Goal: Check status: Check status

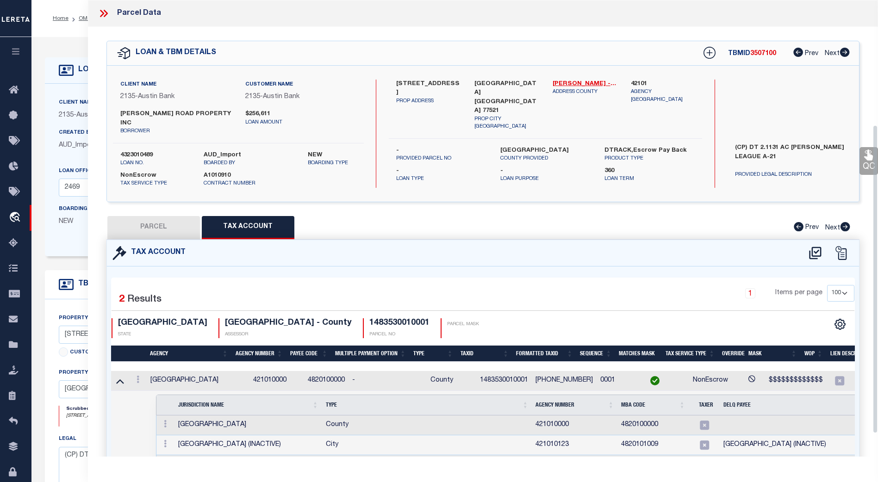
select select "100"
select select "43994"
select select "4848"
select select "NonEscrow"
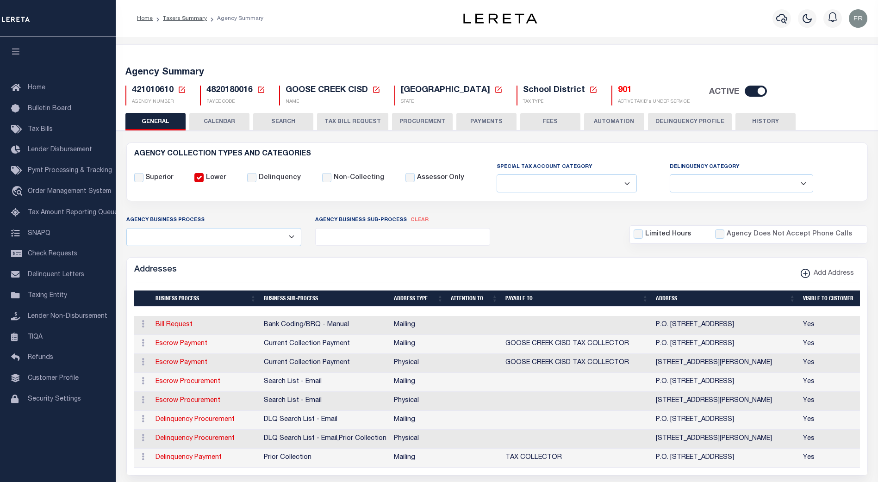
select select
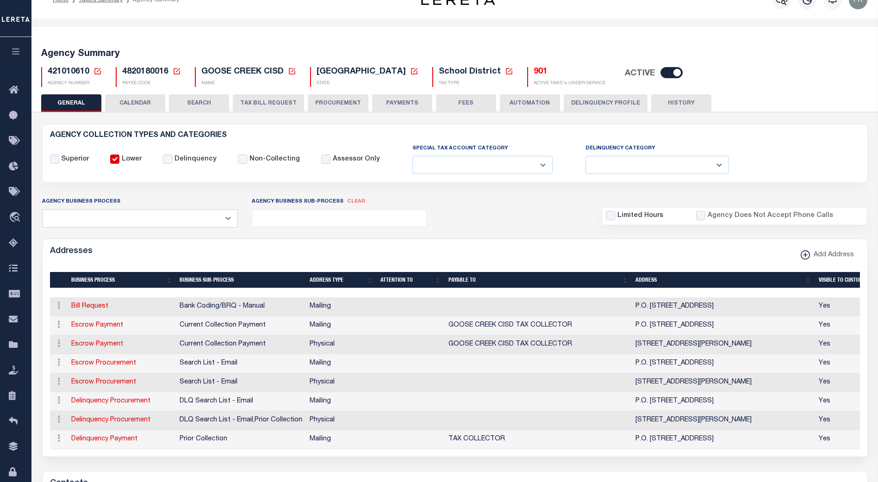
scroll to position [18, 0]
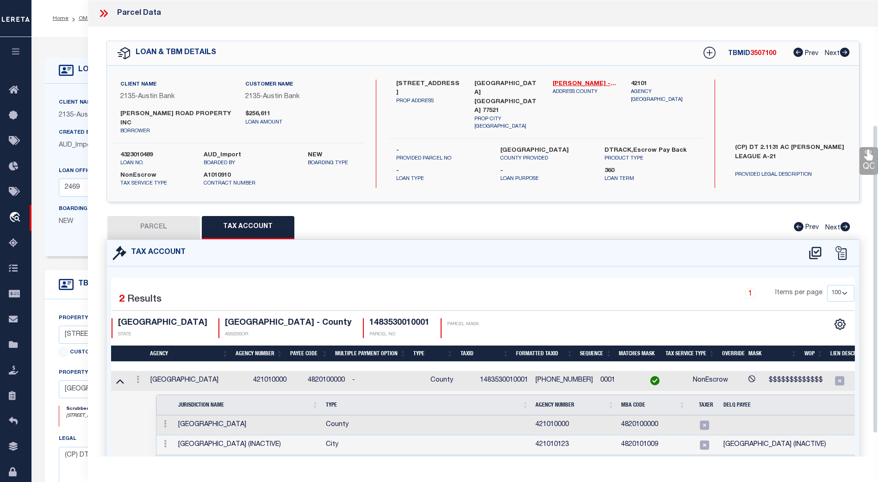
select select "100"
select select "43994"
select select "4848"
select select "NonEscrow"
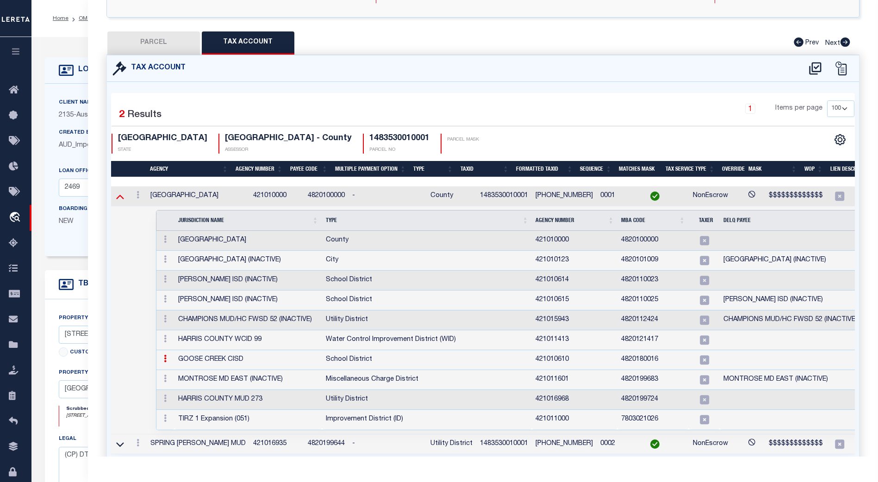
click at [122, 192] on icon at bounding box center [120, 197] width 8 height 10
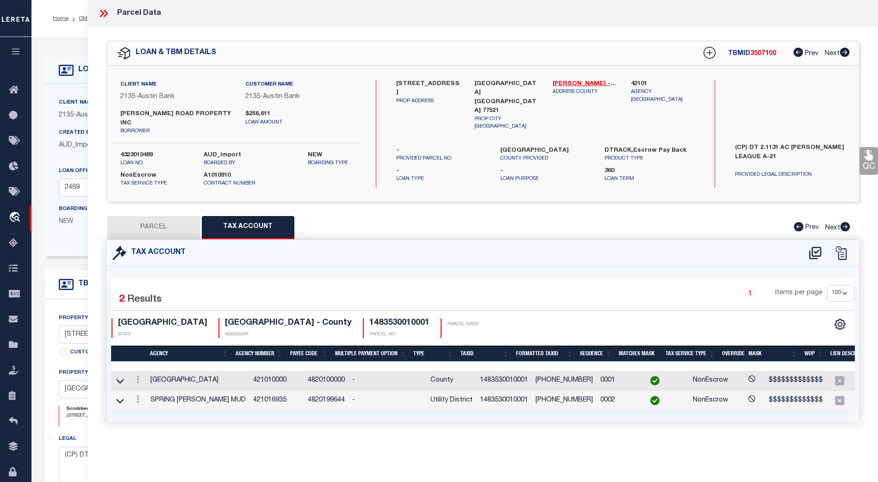
scroll to position [0, 0]
click at [98, 11] on icon at bounding box center [104, 13] width 12 height 12
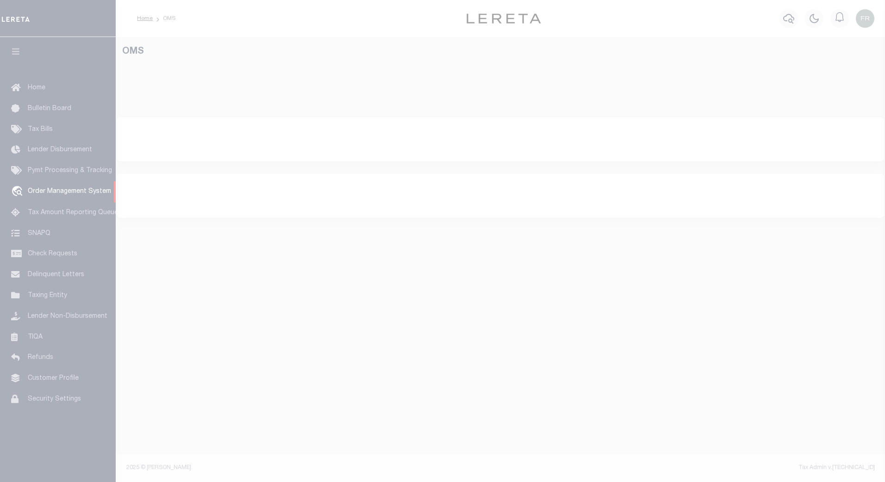
select select "200"
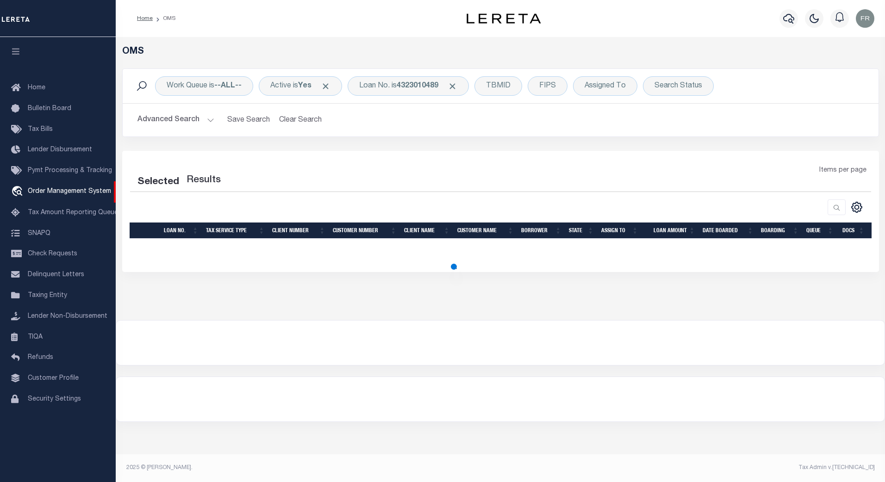
select select "200"
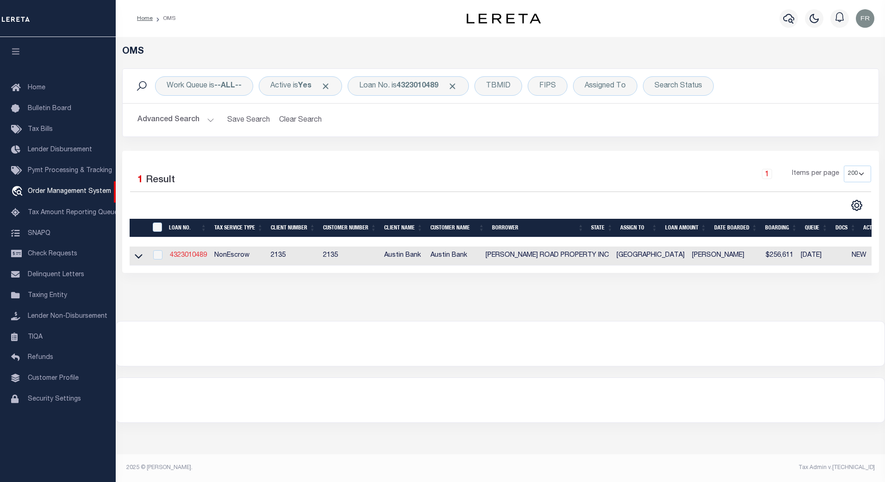
click at [199, 255] on link "4323010489" at bounding box center [188, 255] width 37 height 6
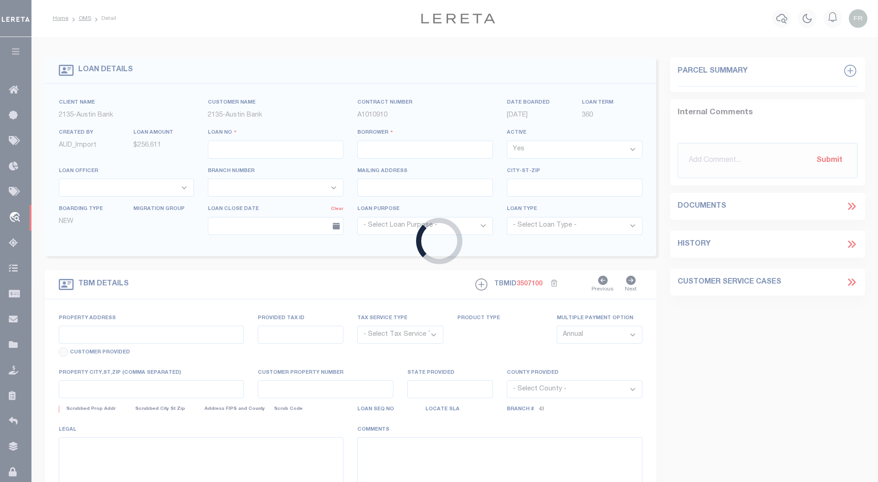
type input "4323010489"
type input "[PERSON_NAME] ROAD PROPERTY INC"
select select
type input "[STREET_ADDRESS]"
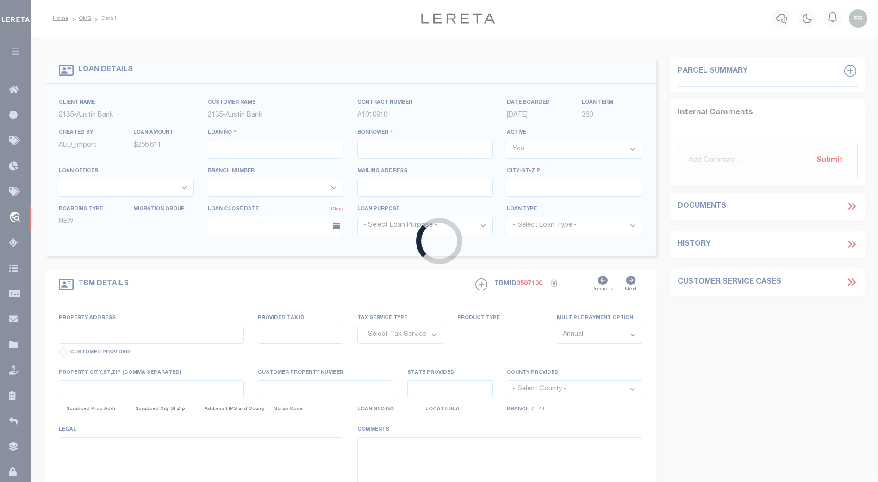
type input "[GEOGRAPHIC_DATA]-2464"
select select "NonEscrow"
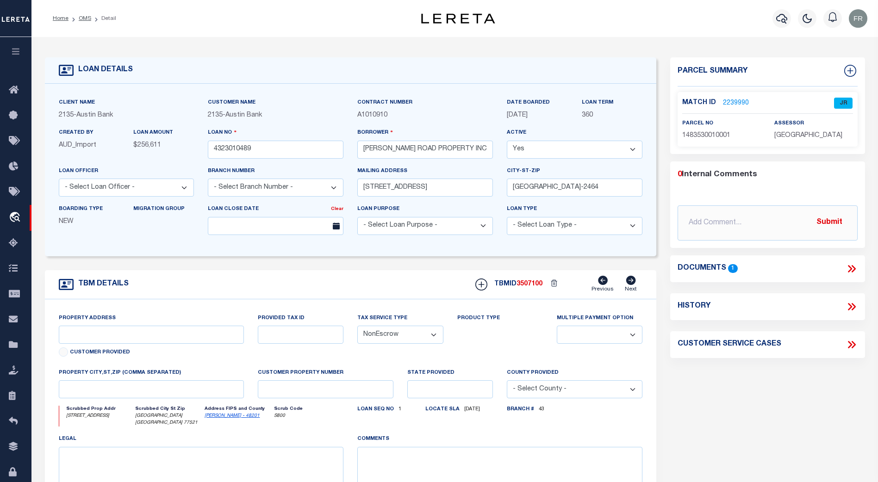
select select "43994"
select select "4848"
type input "[STREET_ADDRESS]"
select select
type input "[GEOGRAPHIC_DATA] [GEOGRAPHIC_DATA] 77521"
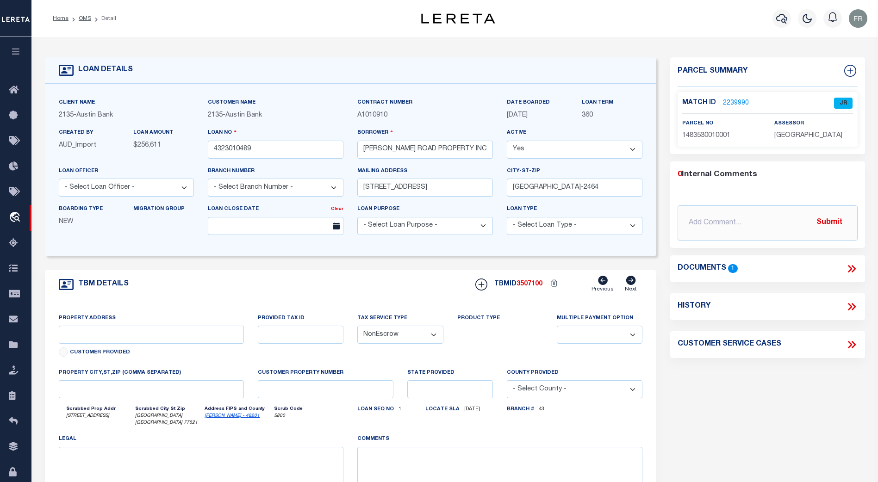
type input "[GEOGRAPHIC_DATA]"
select select
type textarea "(CP) DT 2.1131 AC [PERSON_NAME] LEAGUE A-21"
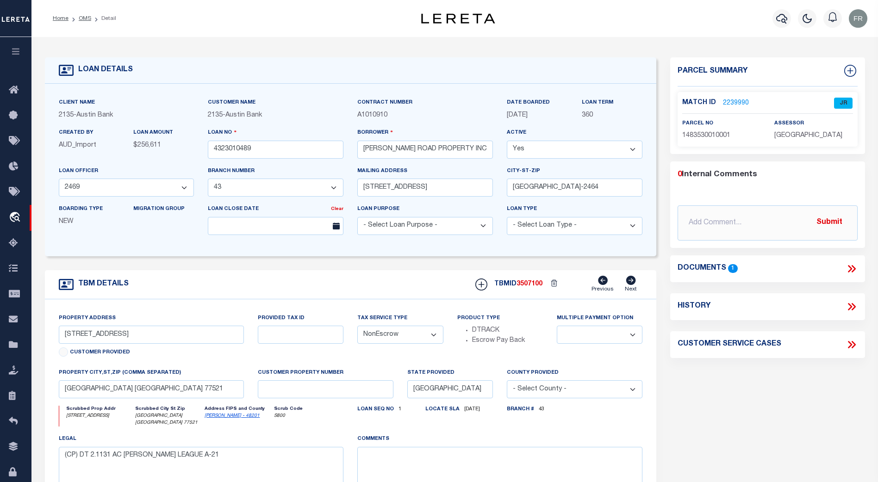
click at [732, 100] on link "2239990" at bounding box center [736, 104] width 26 height 10
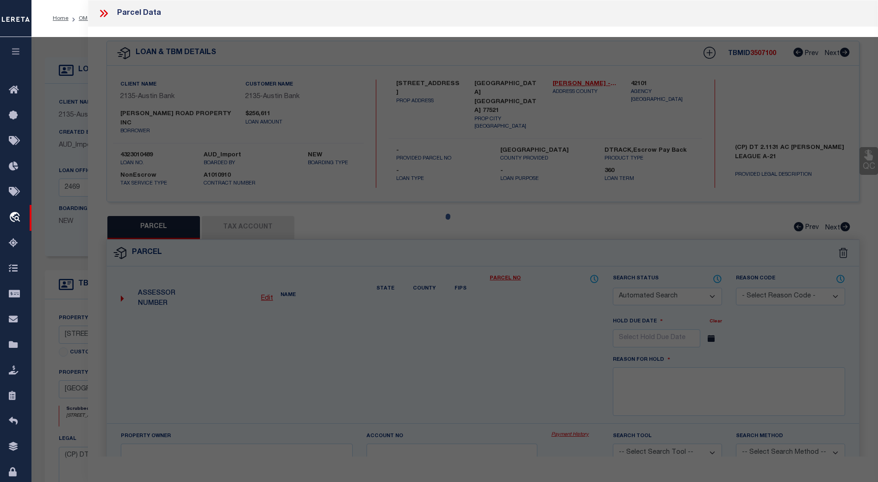
checkbox input "false"
select select "JR"
type input "GARTH ROAD PROPERTY INC"
select select "AGW"
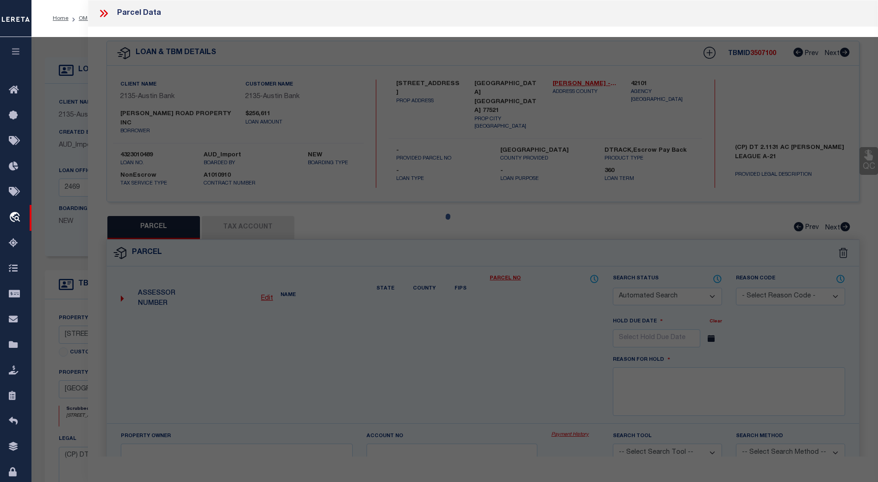
select select "LEG"
type input "8500 GARTH RD"
type input "BAYTOWN, TX 77521"
type textarea "LT 1 BLK 1 WALLISVILLE CENTER"
type textarea "Jurisdiction missing - GOOSE CREEK CISD"
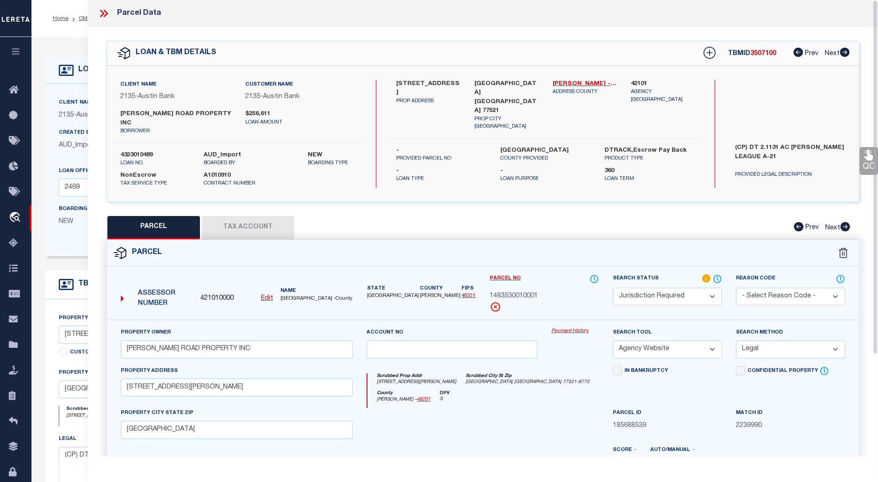
click at [254, 220] on button "Tax Account" at bounding box center [248, 227] width 93 height 23
select select "100"
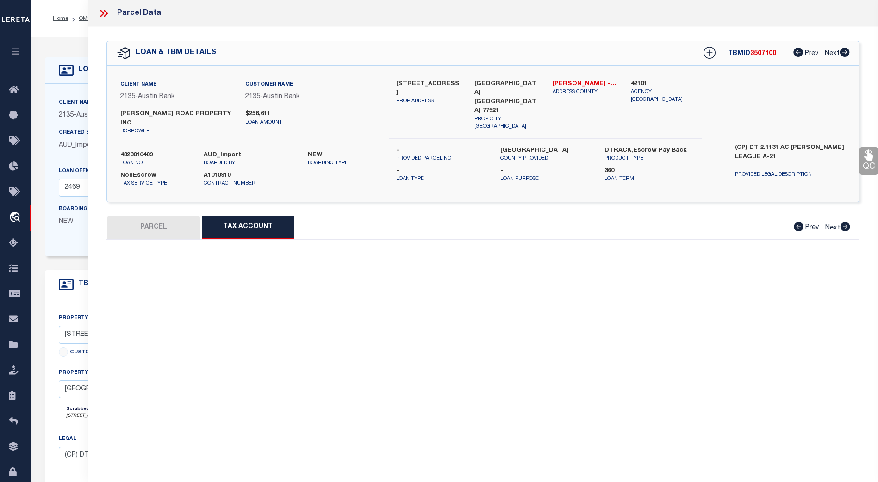
select select "100"
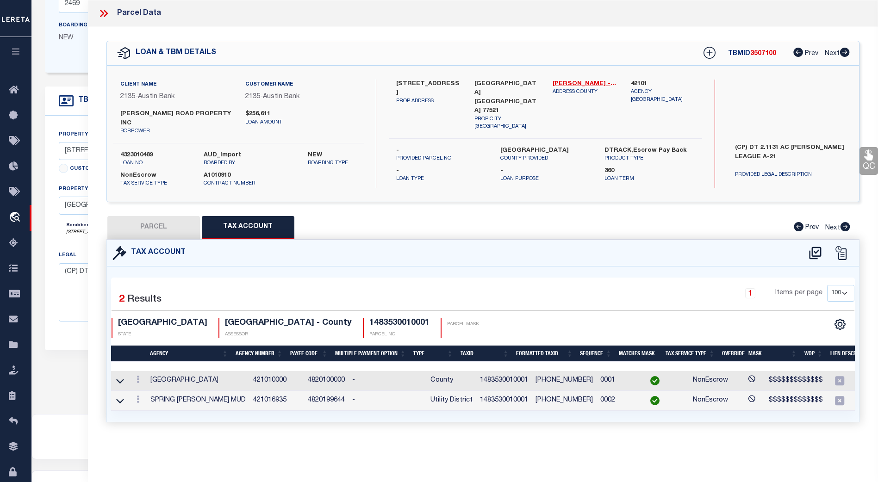
scroll to position [185, 0]
click at [119, 396] on icon at bounding box center [120, 401] width 8 height 10
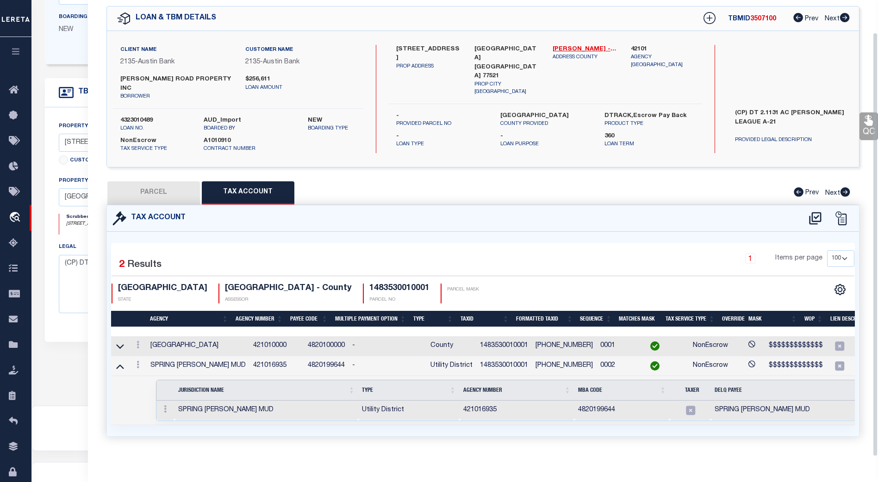
scroll to position [193, 0]
click at [118, 344] on icon at bounding box center [120, 346] width 8 height 5
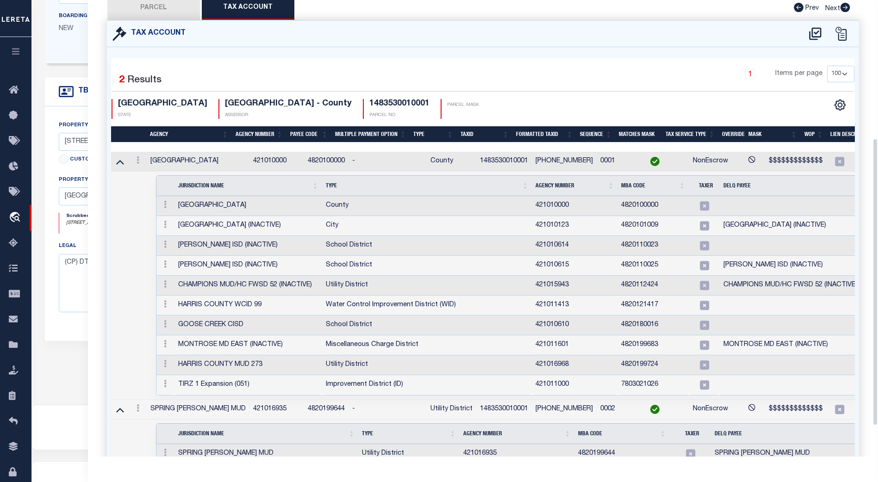
scroll to position [220, 0]
click at [120, 160] on icon at bounding box center [120, 162] width 8 height 5
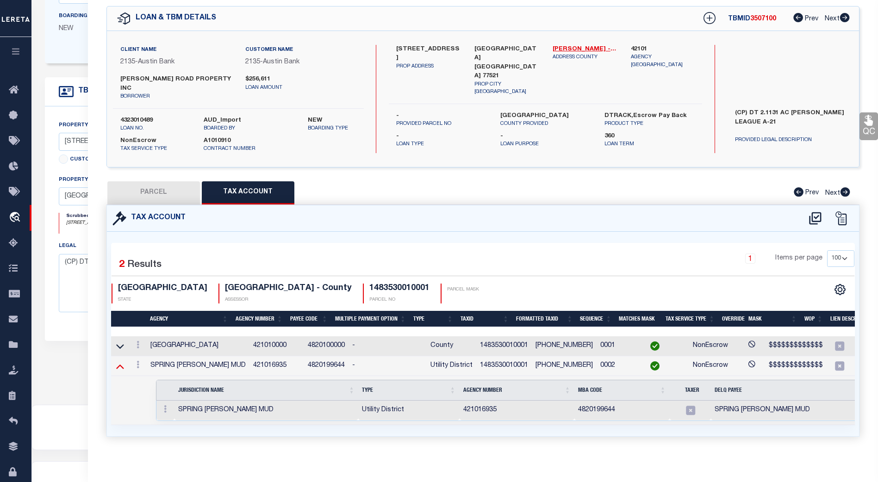
click at [123, 361] on icon at bounding box center [120, 366] width 8 height 10
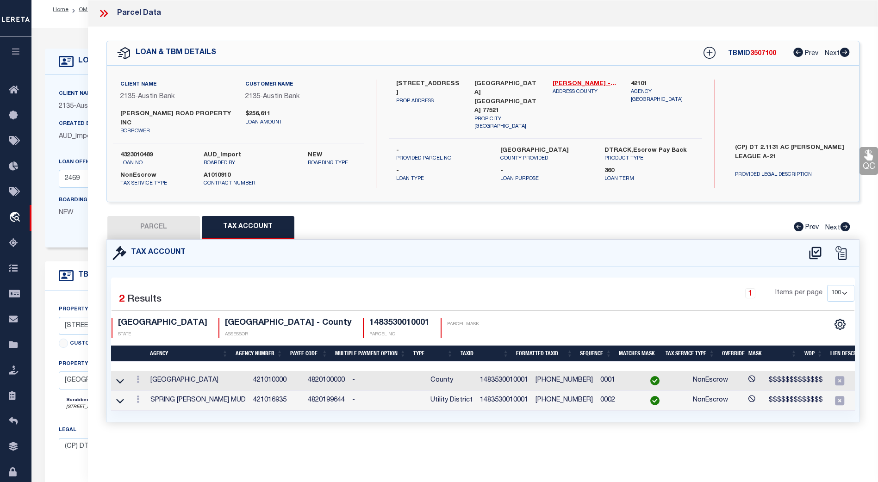
scroll to position [8, 0]
click at [102, 11] on icon at bounding box center [104, 13] width 12 height 12
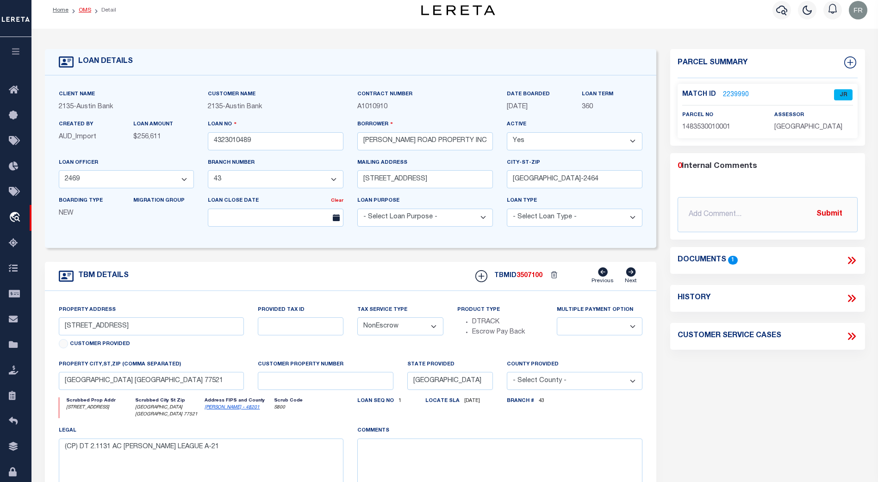
click at [87, 10] on link "OMS" at bounding box center [85, 10] width 12 height 6
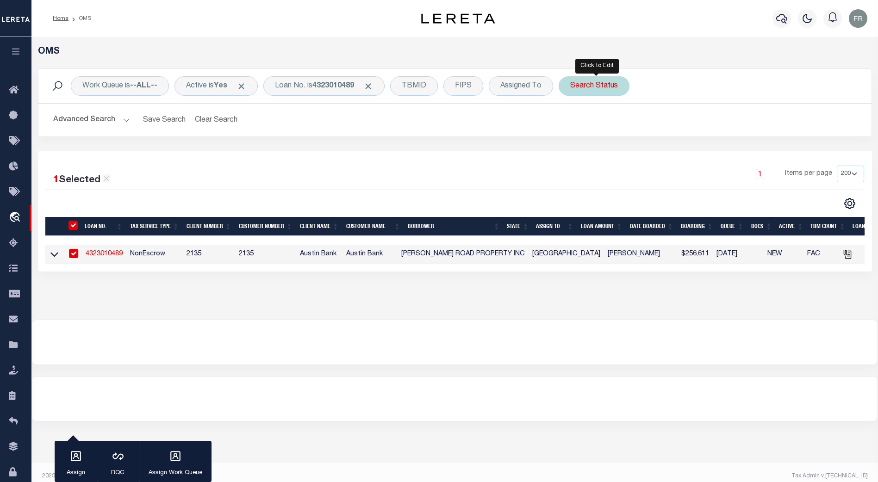
click at [596, 87] on div "Search Status" at bounding box center [594, 85] width 71 height 19
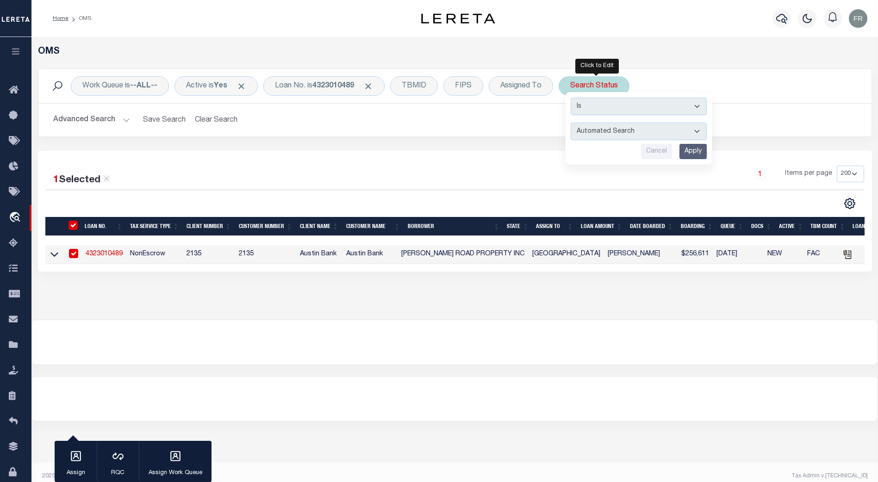
click at [701, 132] on select "Automated Search Bad Parcel Complete Duplicate Parcel High Dollar Reporting In …" at bounding box center [639, 132] width 136 height 18
select select "NP"
click at [573, 123] on select "Automated Search Bad Parcel Complete Duplicate Parcel High Dollar Reporting In …" at bounding box center [639, 132] width 136 height 18
drag, startPoint x: 701, startPoint y: 150, endPoint x: 691, endPoint y: 151, distance: 9.8
click at [700, 150] on input "Apply" at bounding box center [692, 151] width 27 height 15
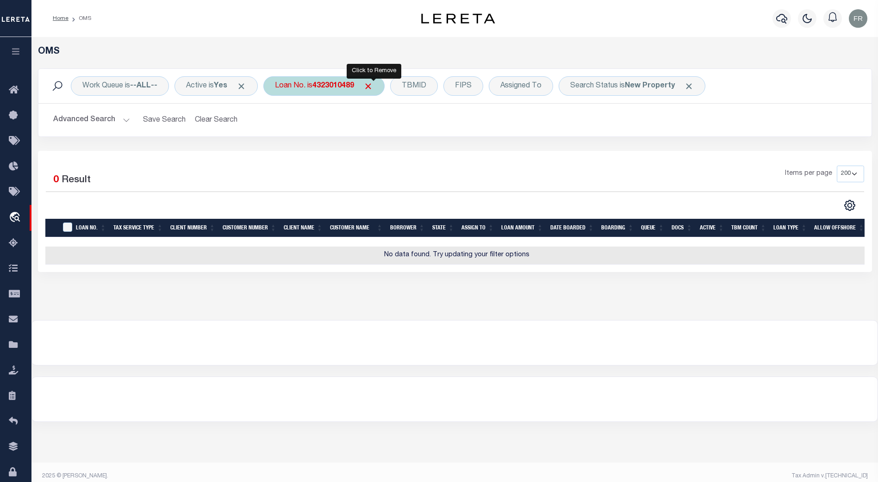
click at [373, 87] on span "Click to Remove" at bounding box center [368, 86] width 10 height 10
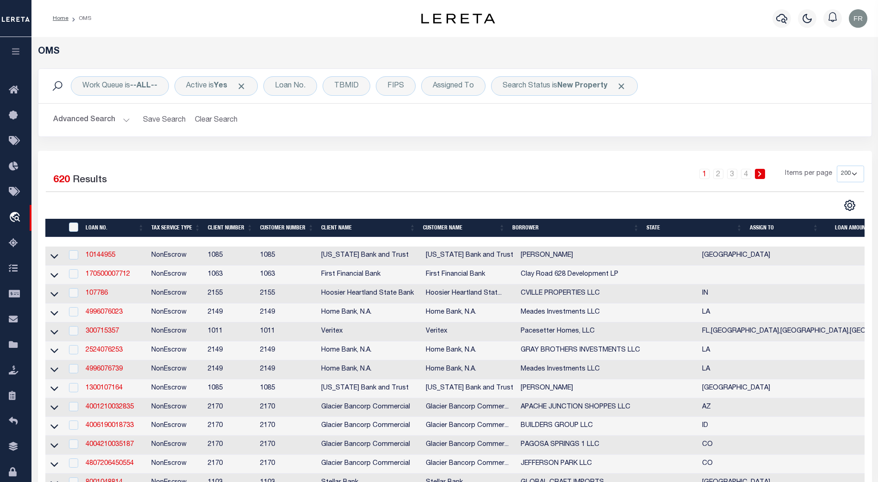
click at [126, 118] on button "Advanced Search" at bounding box center [91, 120] width 77 height 18
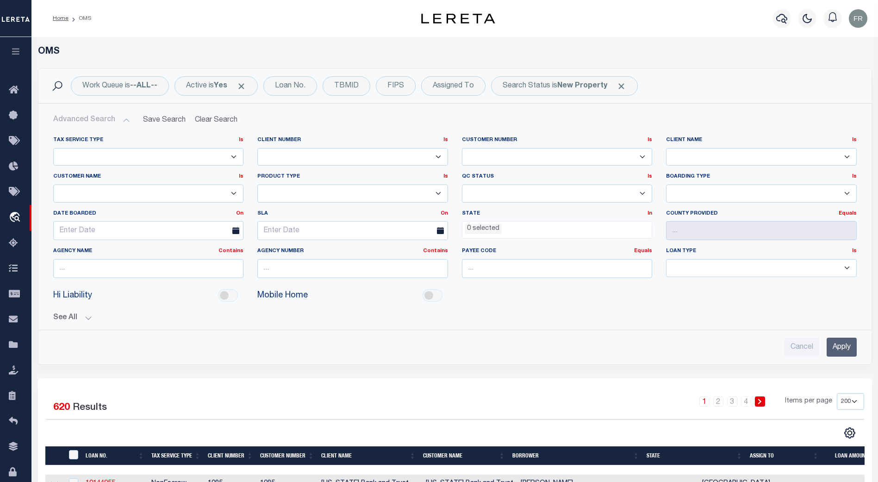
click at [88, 318] on button "See All" at bounding box center [454, 318] width 803 height 9
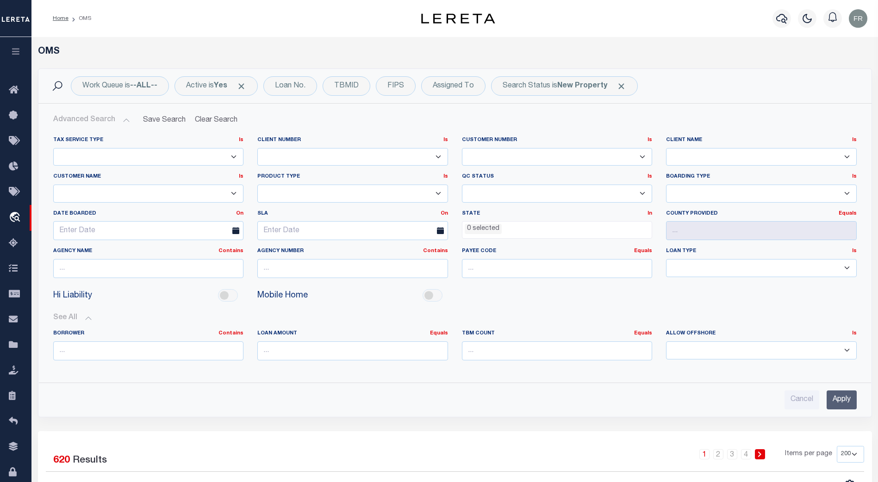
click at [123, 122] on button "Advanced Search" at bounding box center [91, 120] width 77 height 18
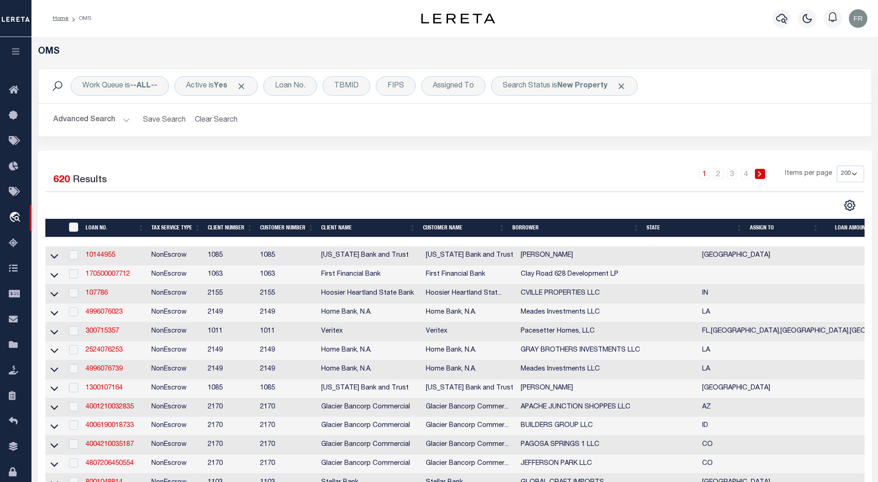
click at [125, 118] on button "Advanced Search" at bounding box center [91, 120] width 77 height 18
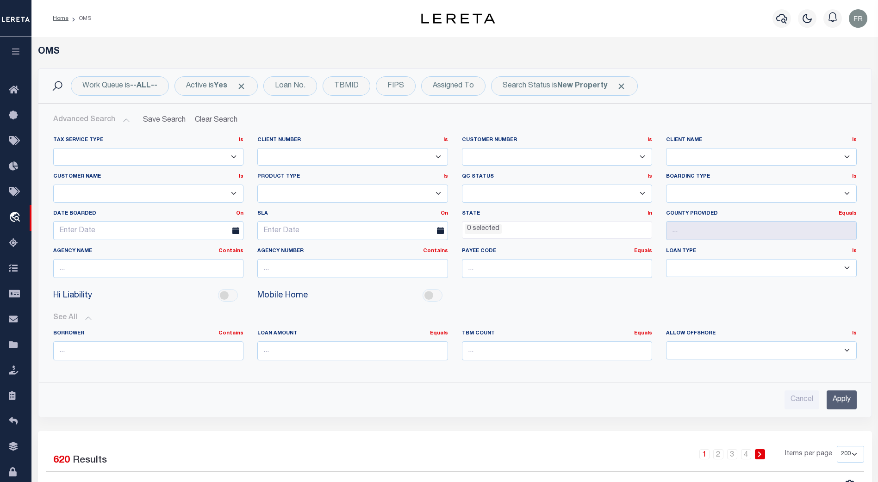
scroll to position [185, 0]
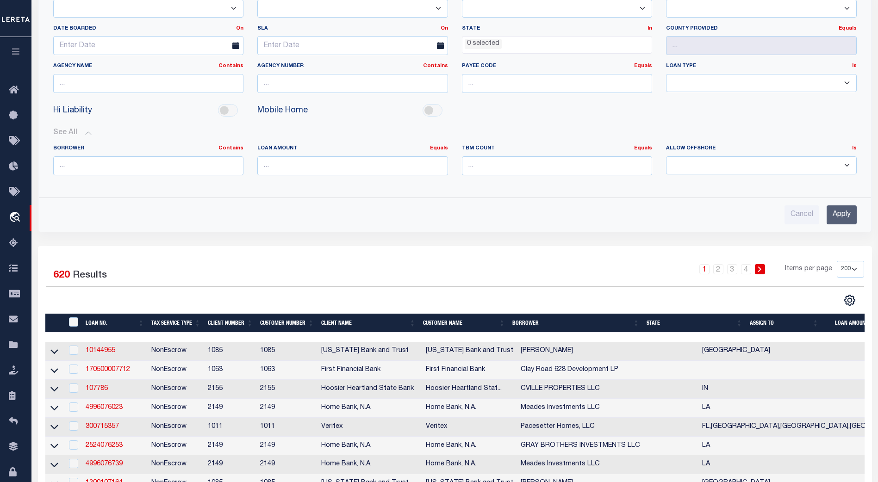
click at [103, 324] on th "LOAN NO." at bounding box center [115, 323] width 66 height 19
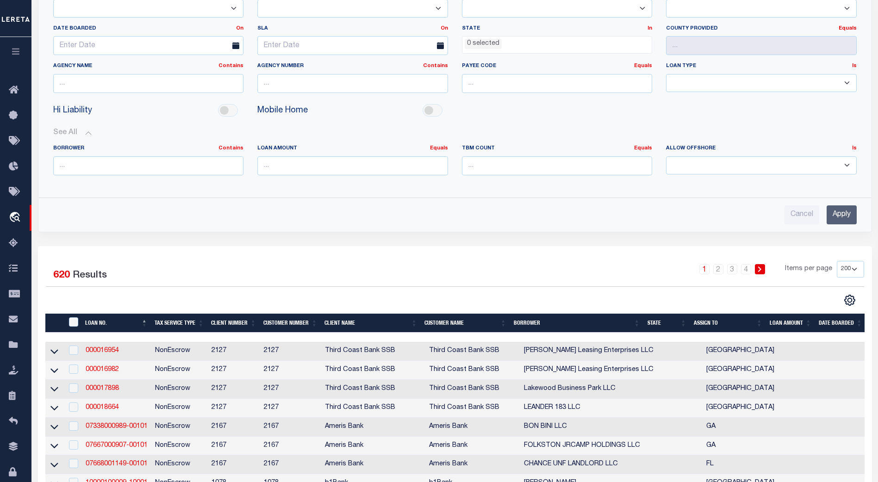
click at [338, 320] on th "Client Name" at bounding box center [371, 323] width 100 height 19
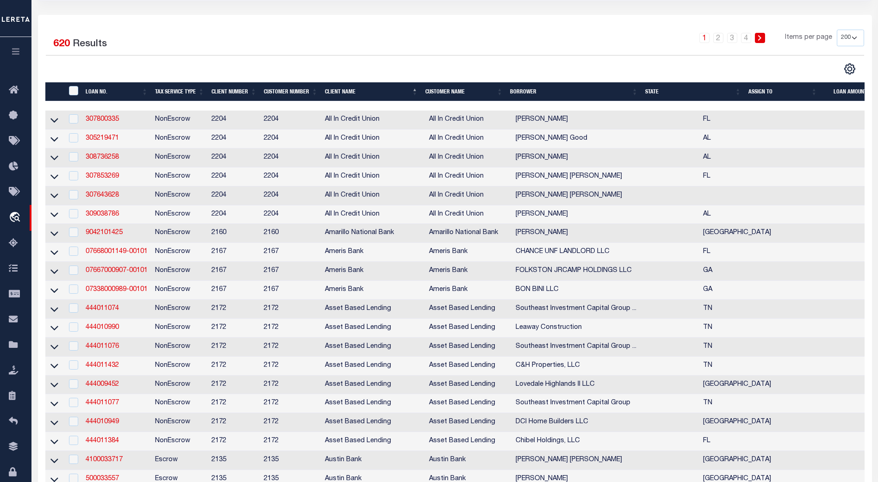
scroll to position [0, 0]
click at [58, 122] on icon at bounding box center [54, 120] width 8 height 10
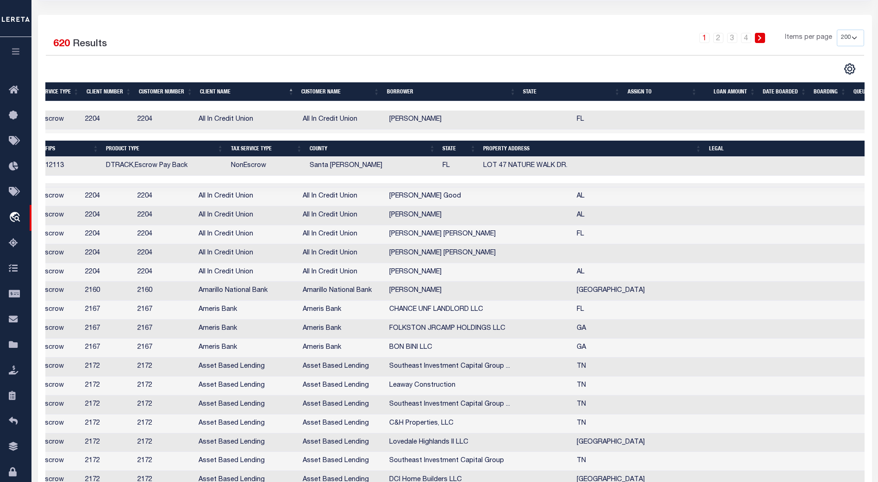
scroll to position [0, 139]
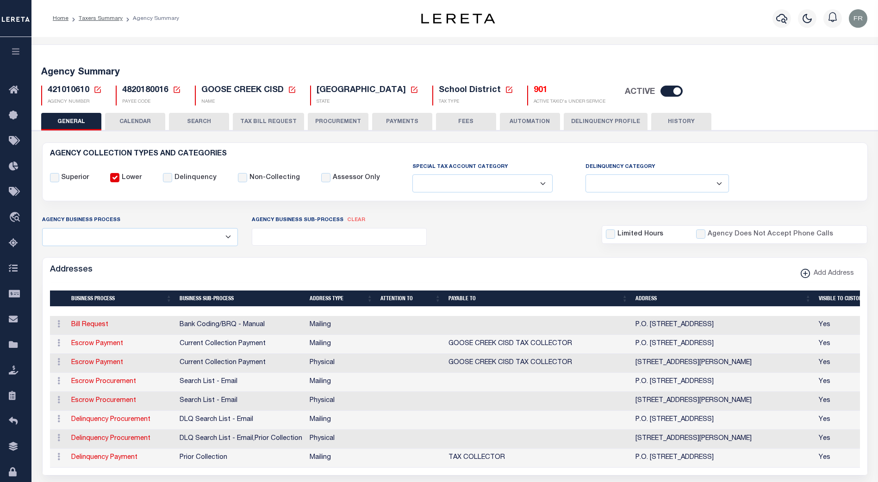
select select
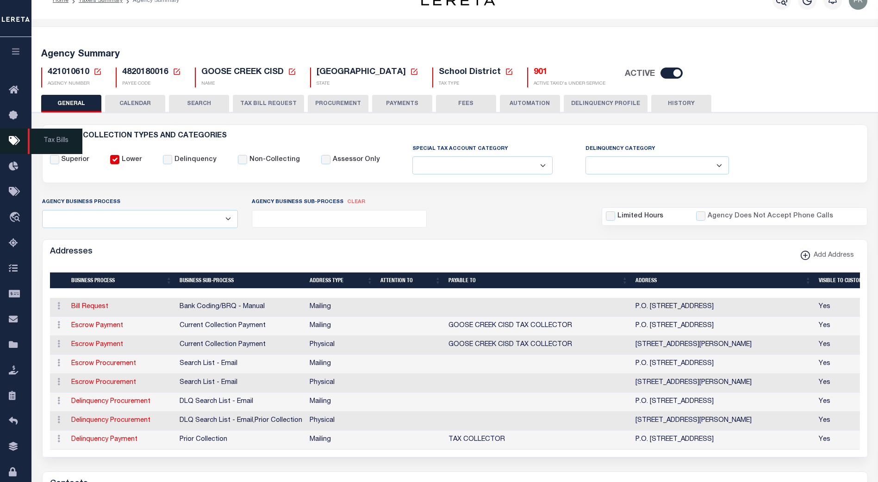
scroll to position [18, 0]
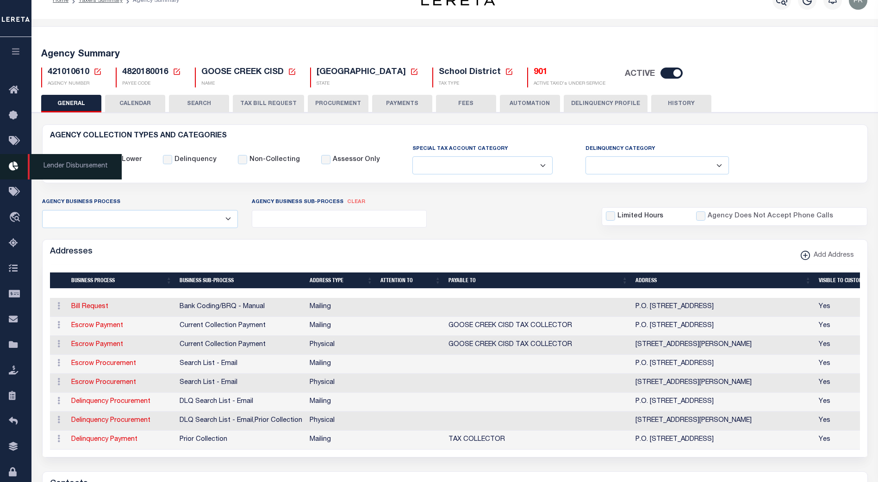
click at [13, 163] on icon at bounding box center [16, 167] width 15 height 12
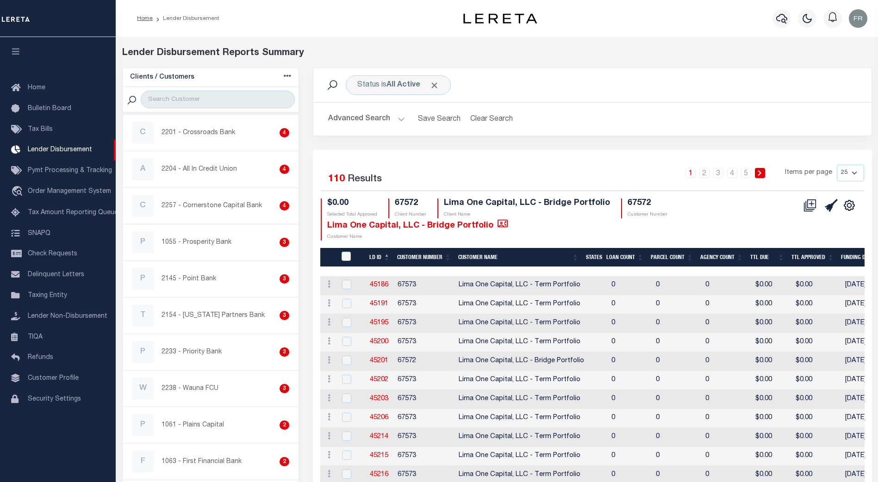
scroll to position [1157, 0]
click at [193, 100] on input "search" at bounding box center [218, 100] width 154 height 18
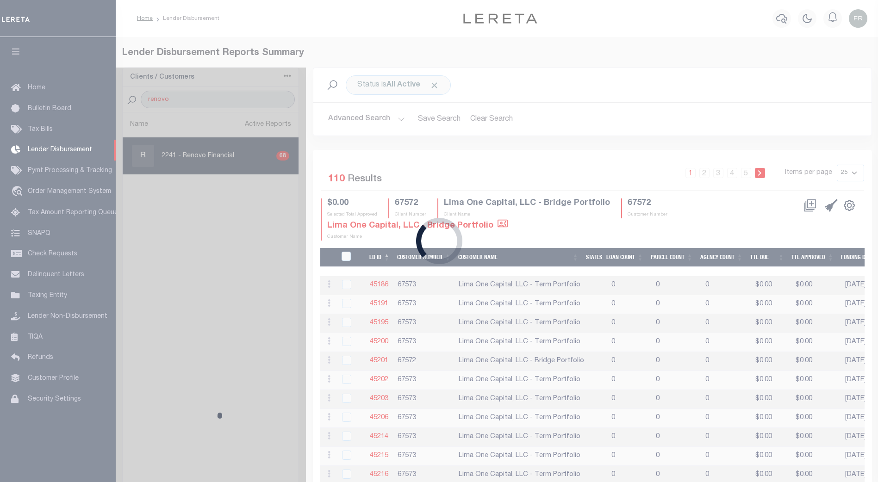
scroll to position [0, 0]
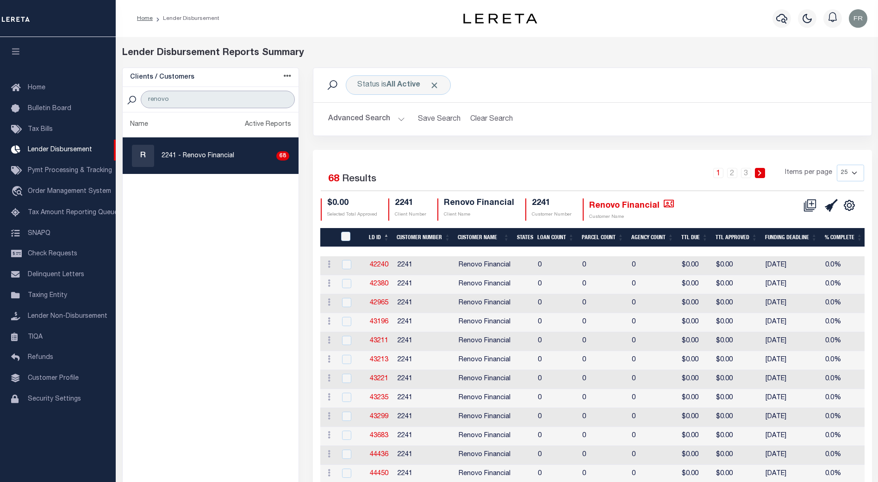
type input "renovo"
click at [397, 122] on button "Advanced Search" at bounding box center [366, 119] width 77 height 18
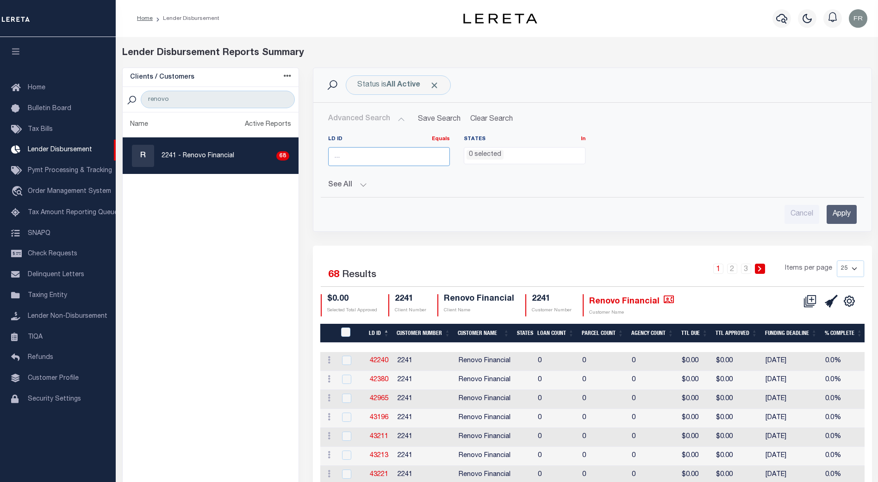
click at [346, 153] on input "number" at bounding box center [389, 156] width 122 height 19
type input "46737"
click at [843, 212] on input "Apply" at bounding box center [842, 214] width 30 height 19
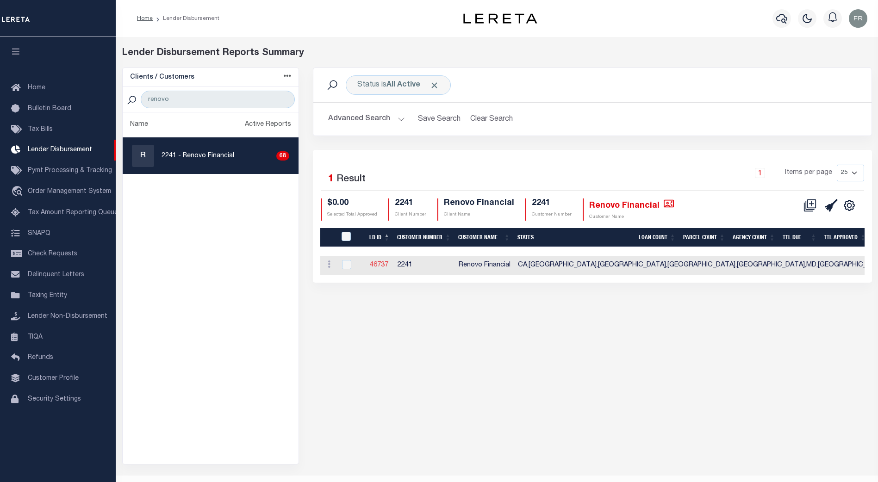
click at [379, 264] on link "46737" at bounding box center [379, 265] width 19 height 6
checkbox input "true"
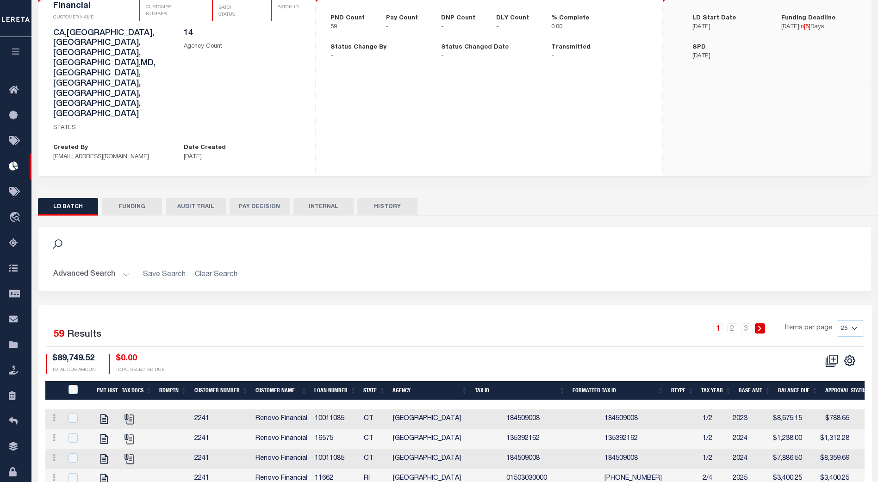
scroll to position [92, 0]
click at [193, 198] on button "AUDIT TRAIL" at bounding box center [196, 207] width 60 height 18
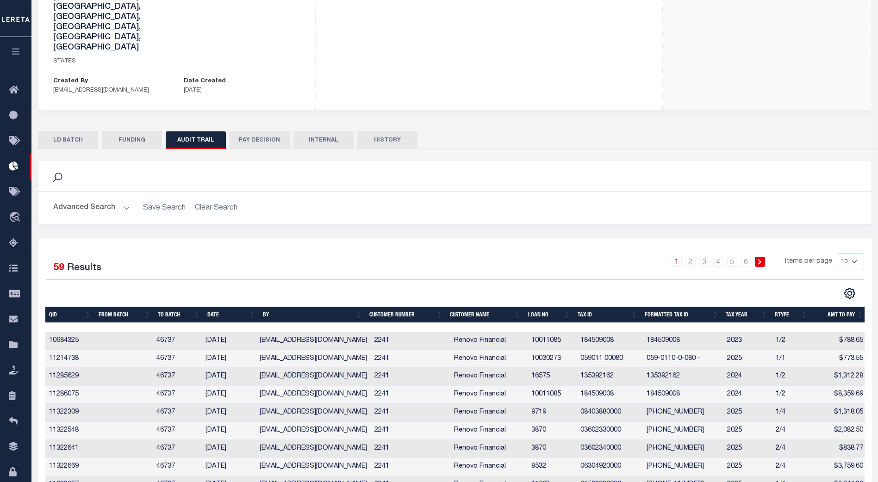
scroll to position [159, 0]
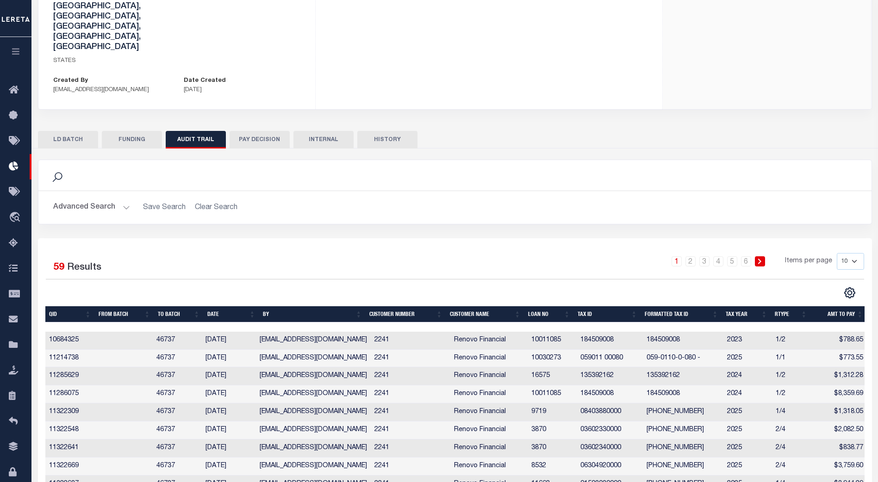
click at [853, 253] on select "10 25 50 100" at bounding box center [850, 261] width 27 height 17
click at [856, 253] on select "10 25 50 100" at bounding box center [850, 261] width 27 height 17
click at [854, 253] on select "10 25 50 100" at bounding box center [850, 261] width 27 height 17
select select "100"
click at [837, 253] on select "10 25 50 100" at bounding box center [850, 261] width 27 height 17
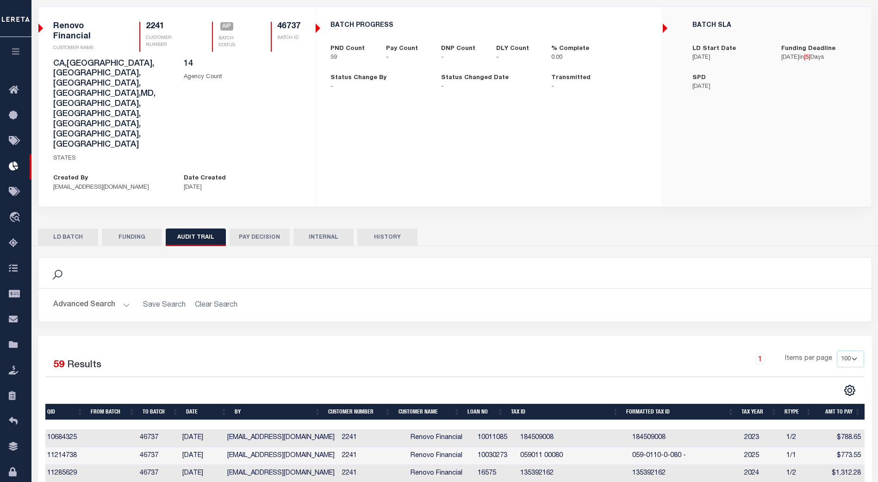
scroll to position [61, 0]
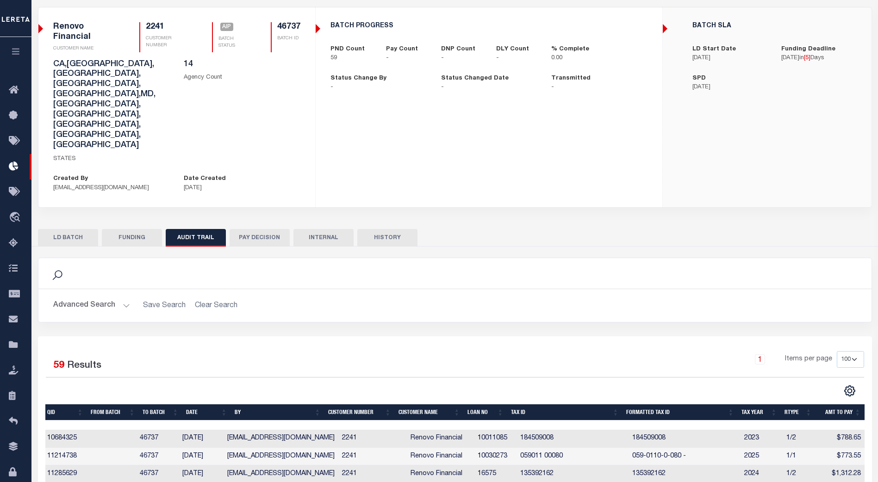
click at [390, 229] on button "HISTORY" at bounding box center [387, 238] width 60 height 18
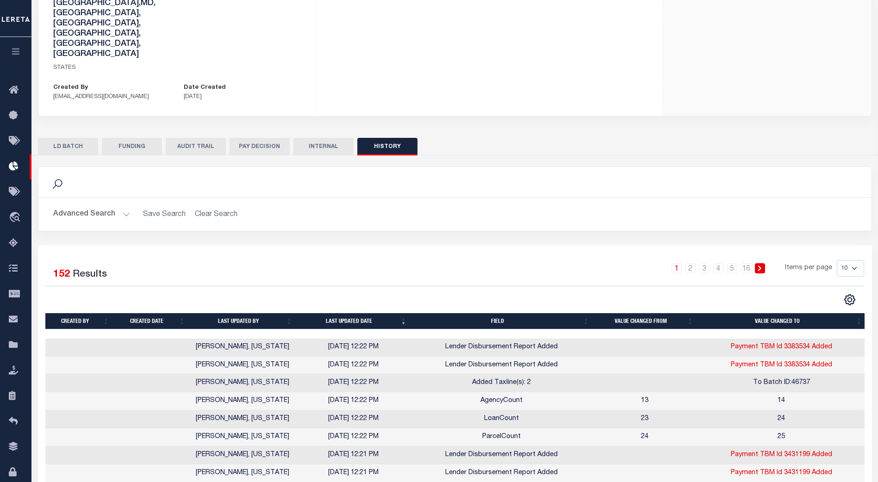
scroll to position [152, 0]
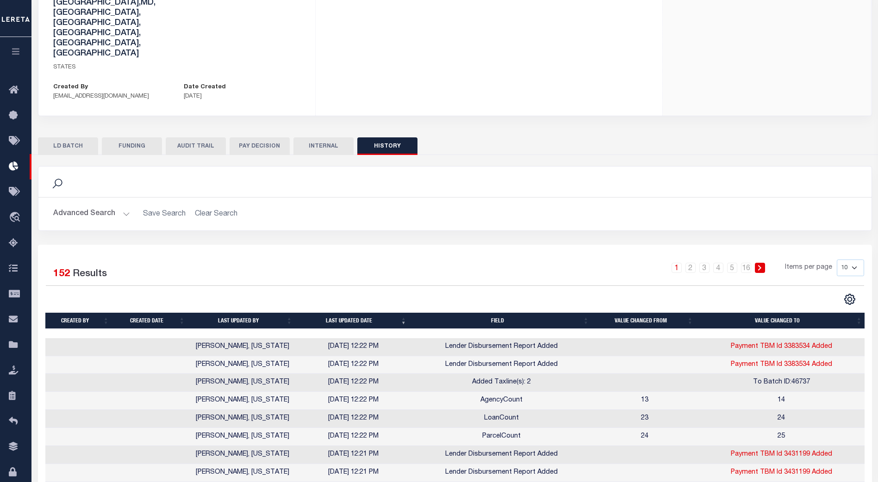
click at [856, 260] on select "10 25 50 100" at bounding box center [850, 268] width 27 height 17
select select "100"
click at [837, 260] on select "10 25 50 100" at bounding box center [850, 268] width 27 height 17
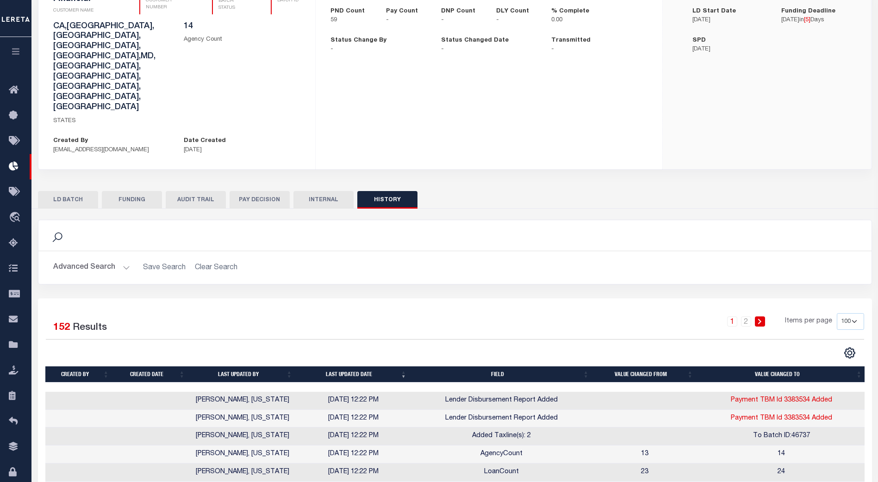
scroll to position [98, 0]
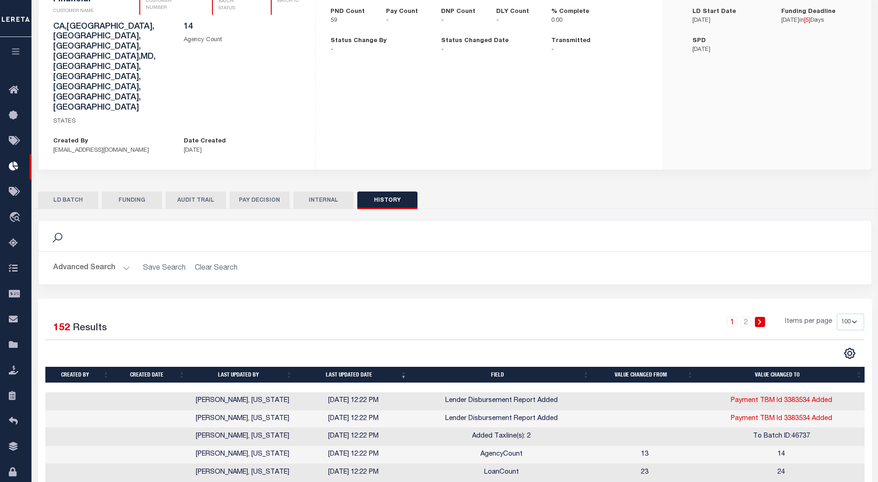
click at [498, 367] on th "Field" at bounding box center [502, 375] width 182 height 16
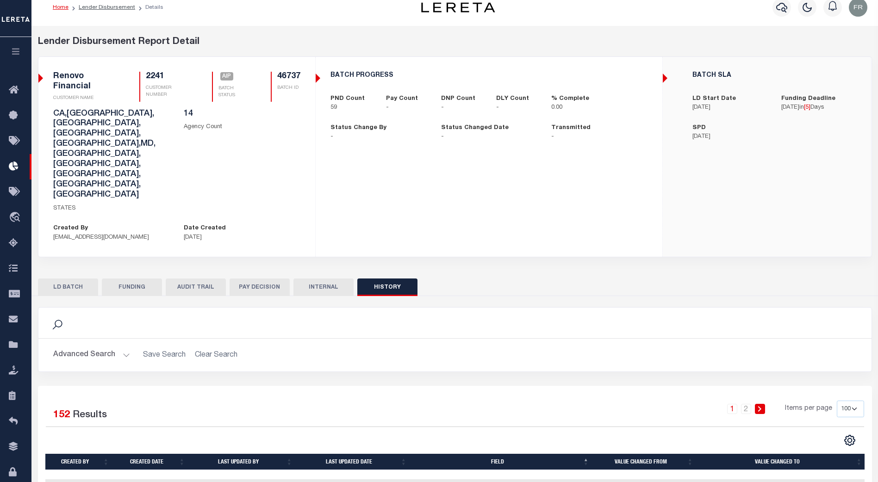
scroll to position [6, 0]
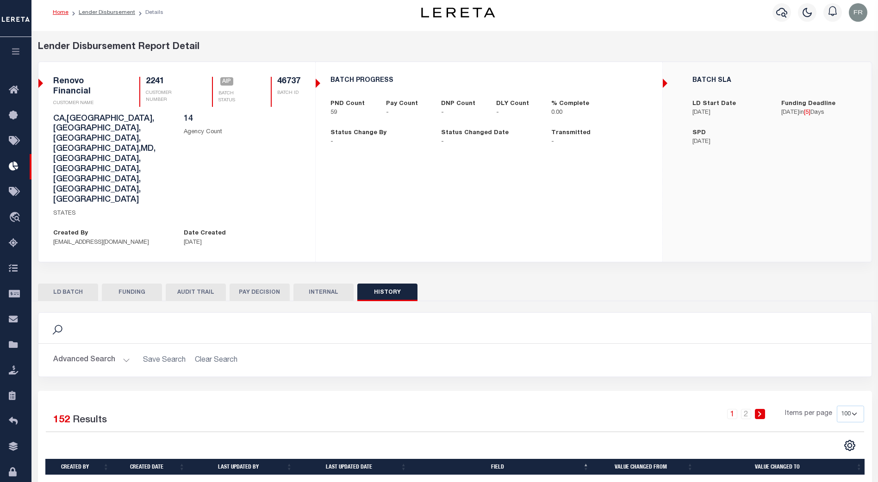
click at [75, 284] on button "LD BATCH" at bounding box center [68, 293] width 60 height 18
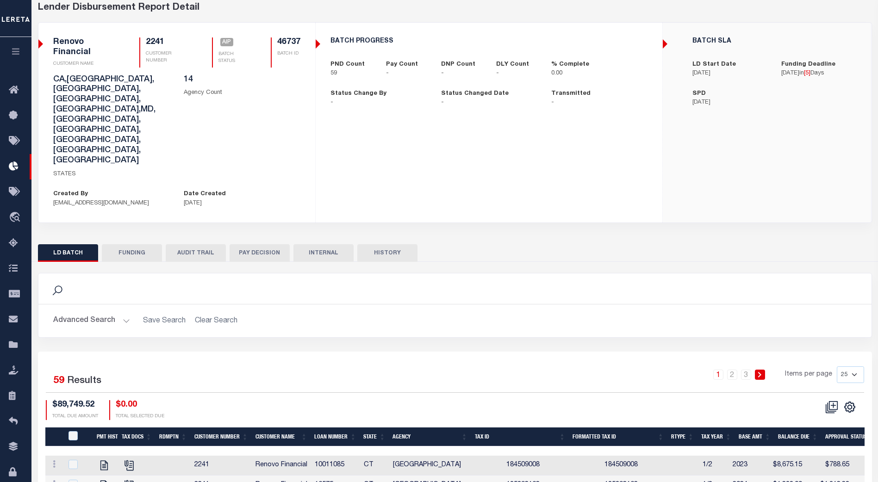
scroll to position [93, 0]
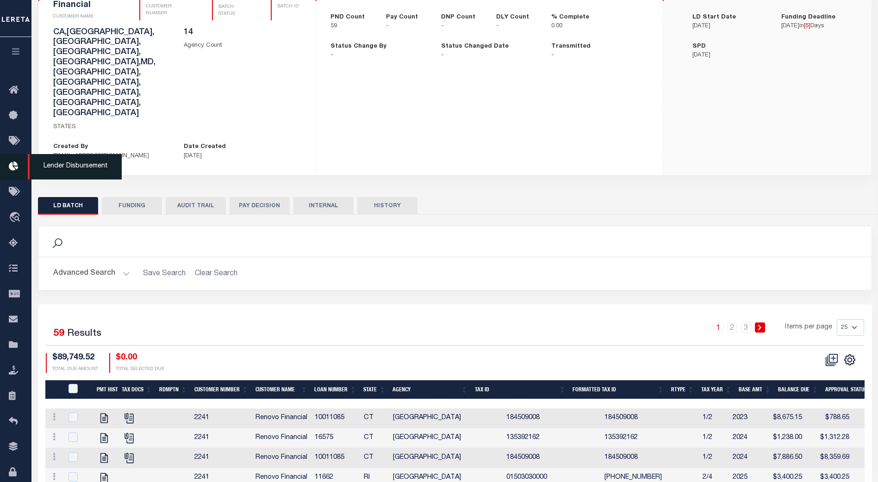
click at [15, 167] on icon at bounding box center [16, 167] width 15 height 12
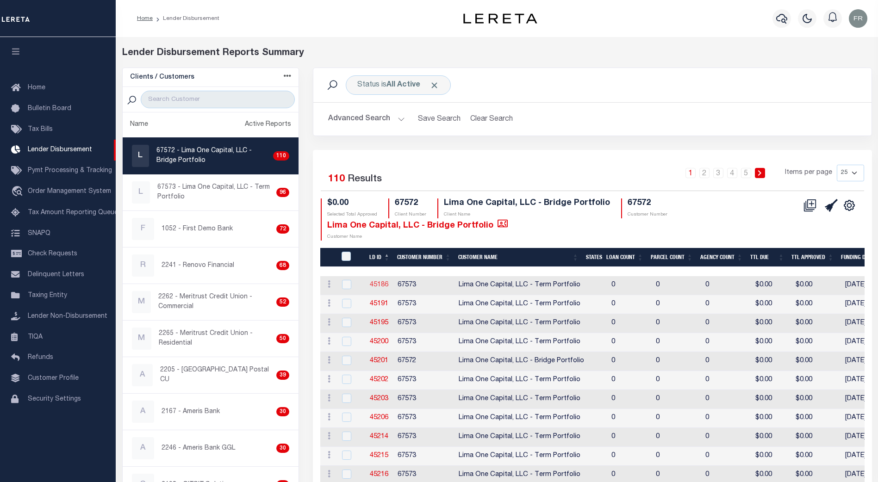
click at [378, 283] on link "45186" at bounding box center [379, 285] width 19 height 6
checkbox input "true"
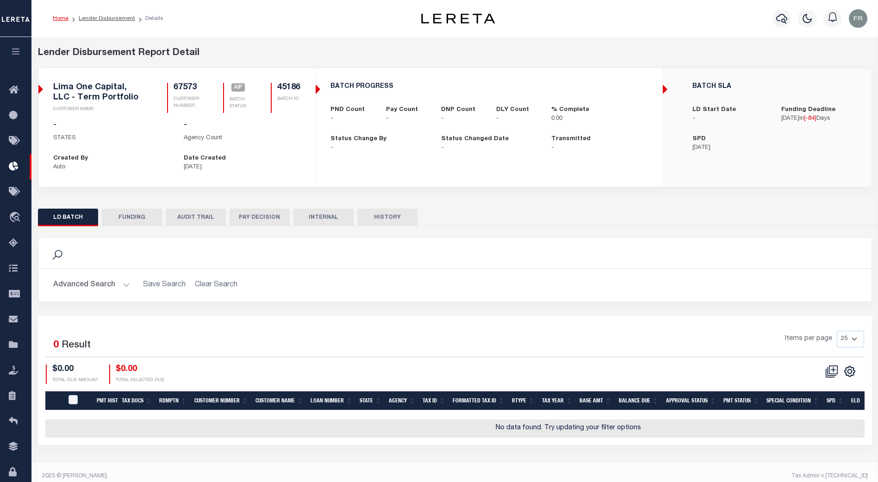
click at [196, 218] on button "AUDIT TRAIL" at bounding box center [196, 218] width 60 height 18
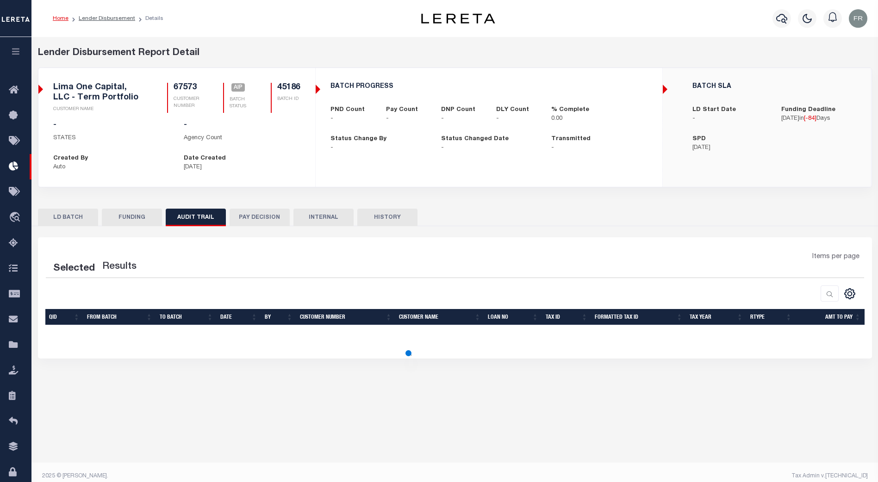
select select "100"
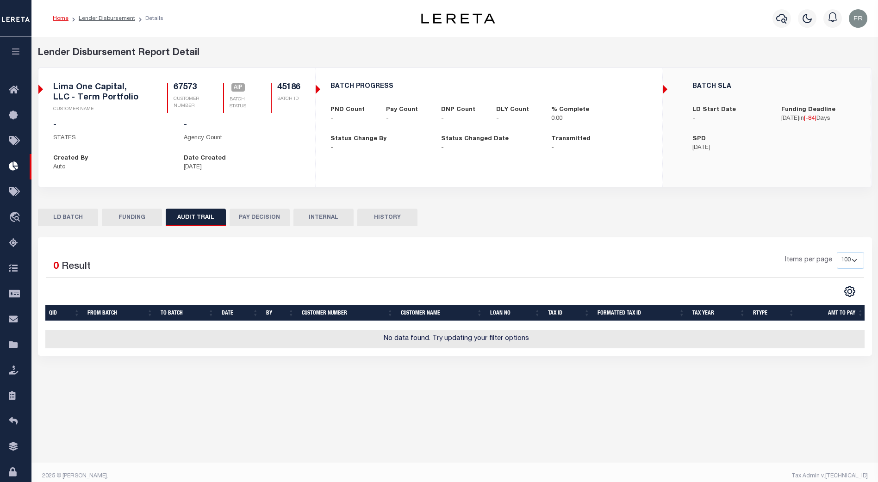
click at [126, 216] on button "FUNDING" at bounding box center [132, 218] width 60 height 18
select select "100"
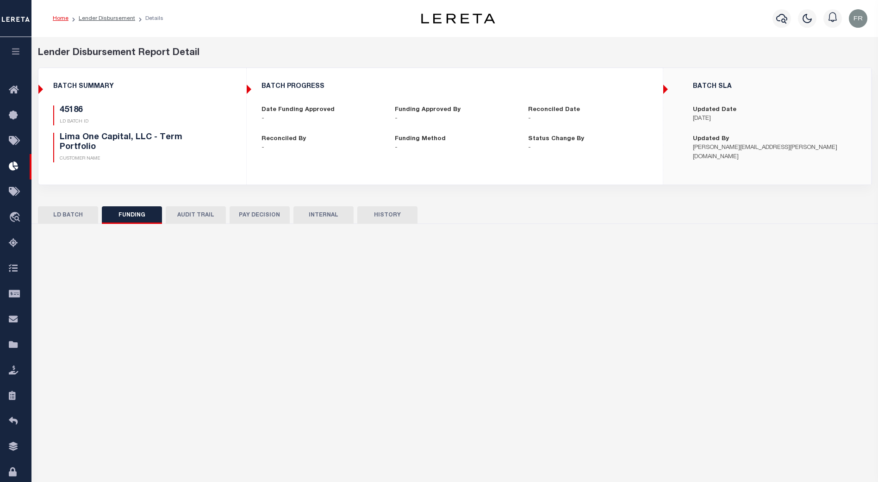
type input "$0"
type input "[DATE]"
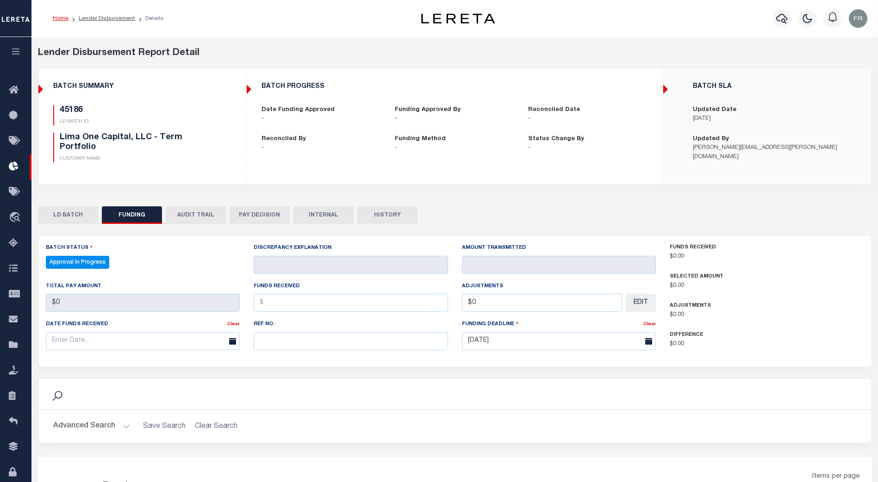
select select "100"
click at [73, 215] on button "LD BATCH" at bounding box center [68, 215] width 60 height 18
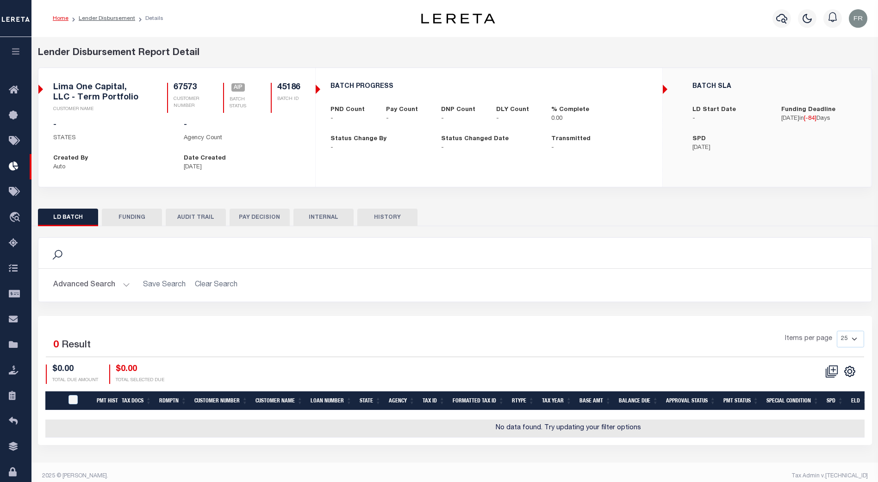
click at [63, 19] on link "Home" at bounding box center [61, 19] width 16 height 6
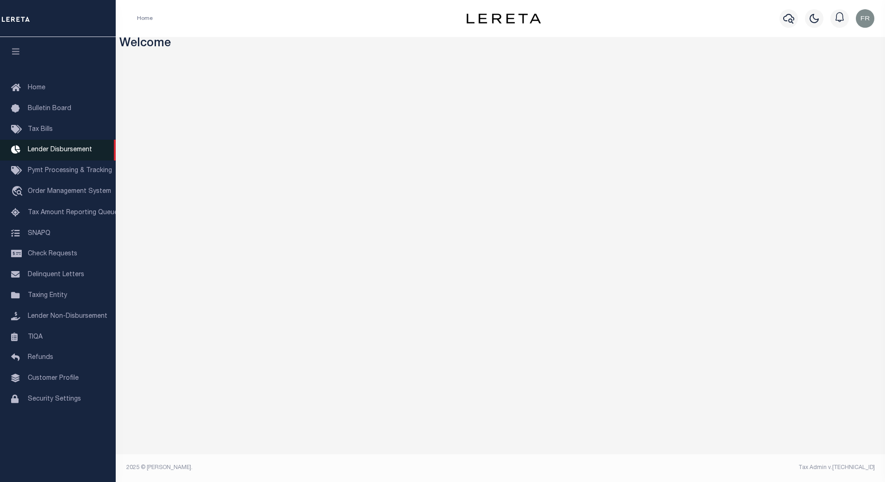
click at [57, 150] on span "Lender Disbursement" at bounding box center [60, 150] width 64 height 6
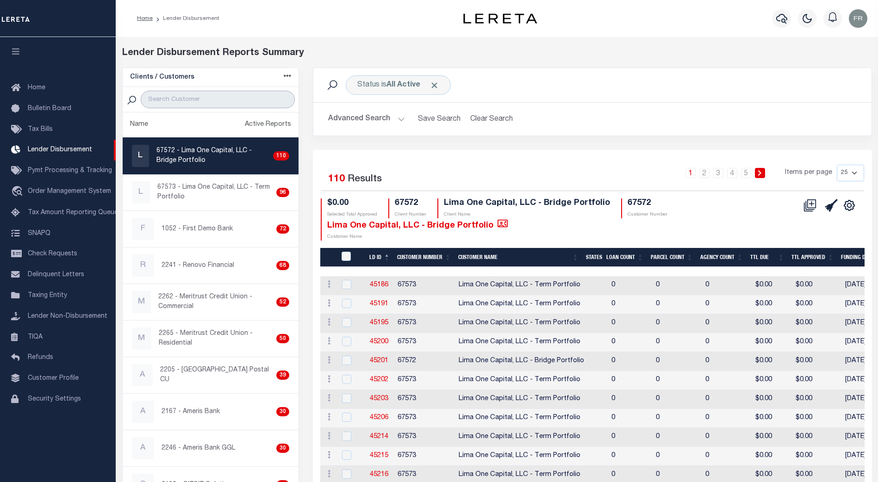
click at [187, 94] on input "search" at bounding box center [218, 100] width 154 height 18
type input "renovo"
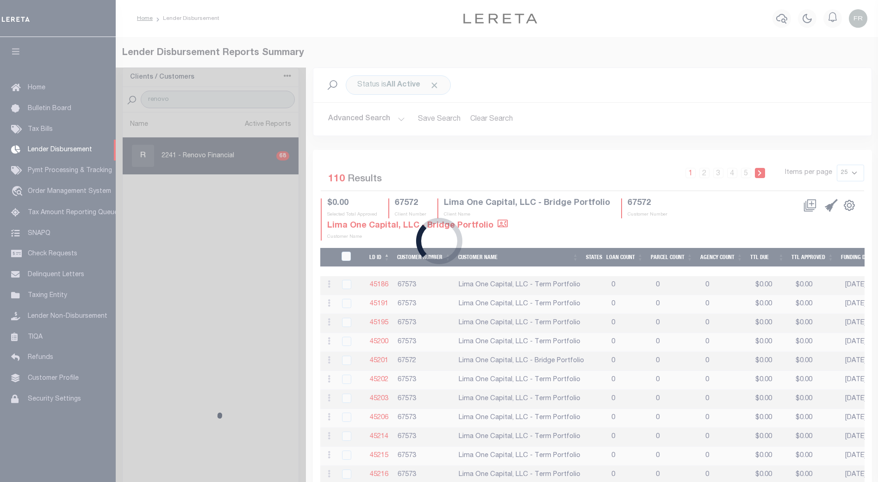
select select
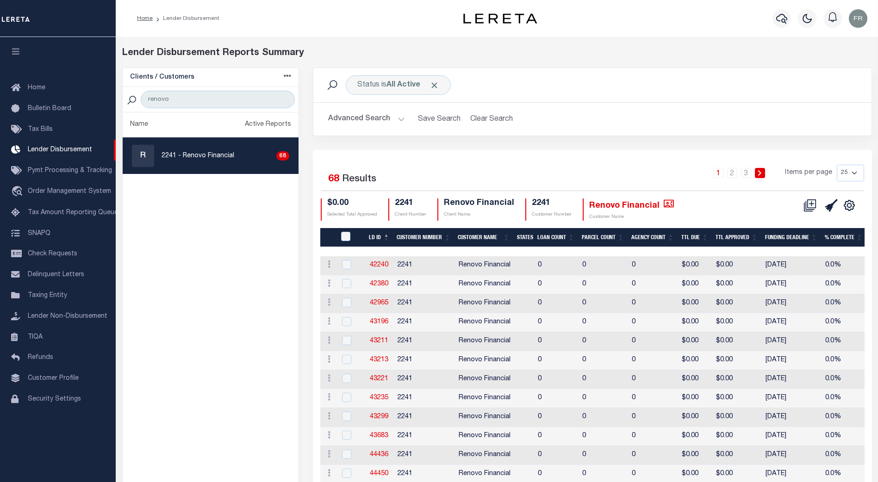
click at [398, 118] on button "Advanced Search" at bounding box center [366, 119] width 77 height 18
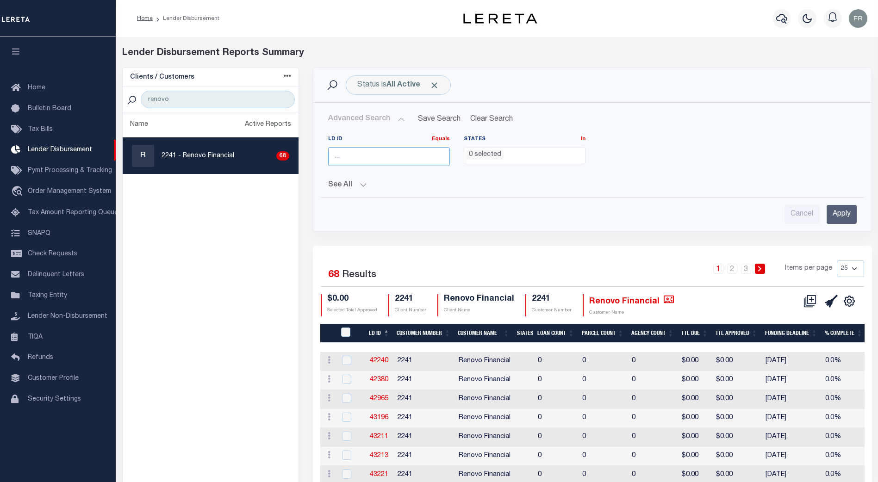
click at [352, 156] on input "number" at bounding box center [389, 156] width 122 height 19
type input "46737"
click at [839, 213] on input "Apply" at bounding box center [842, 214] width 30 height 19
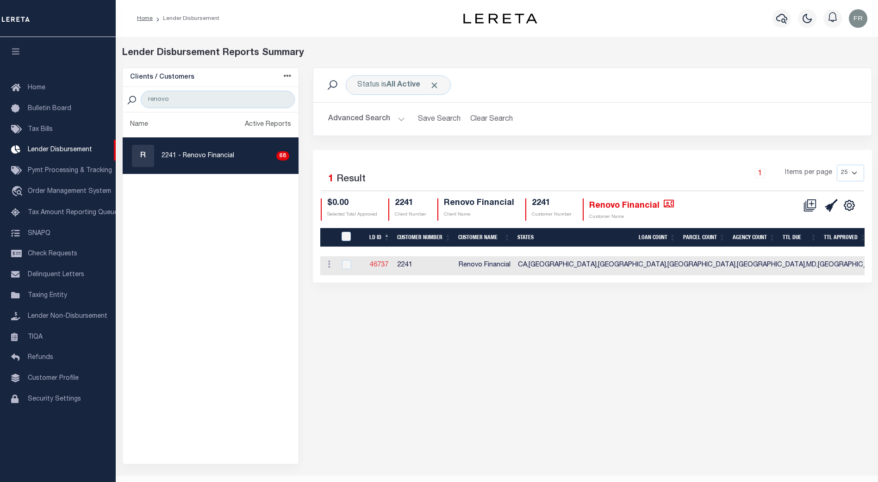
click at [377, 264] on link "46737" at bounding box center [379, 265] width 19 height 6
checkbox input "true"
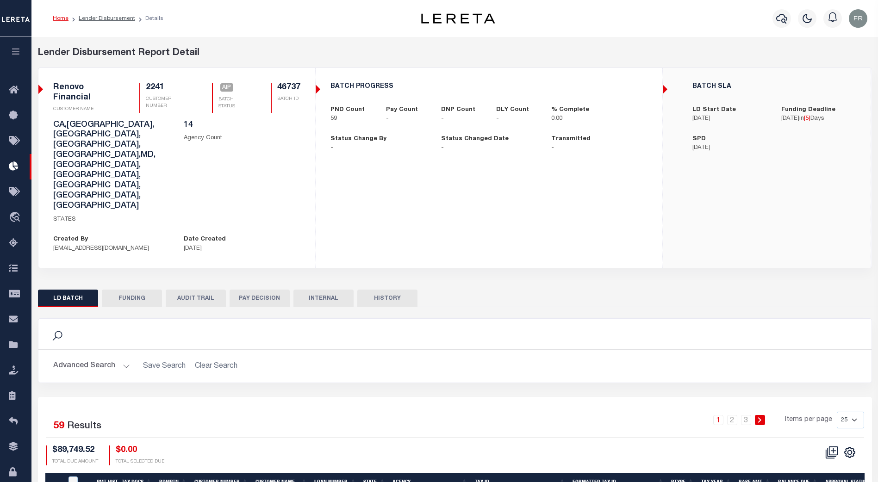
click at [143, 290] on button "FUNDING" at bounding box center [132, 299] width 60 height 18
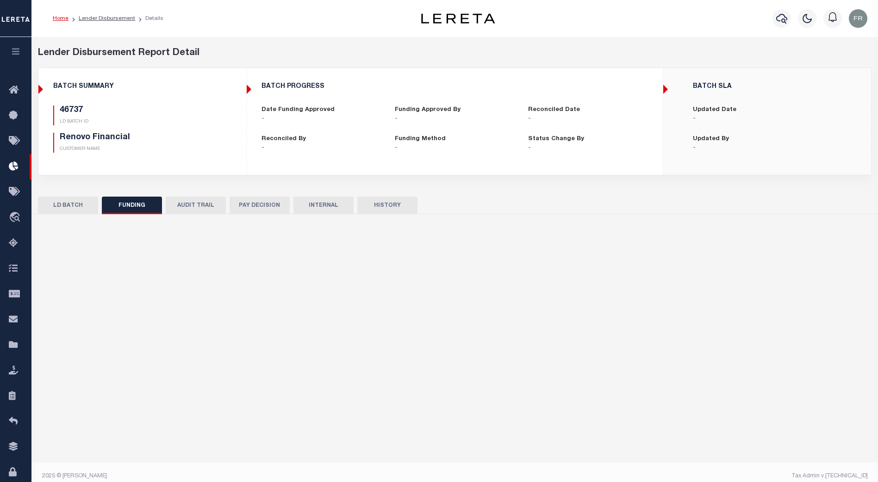
type input "$0"
type input "[DATE]"
select select "100"
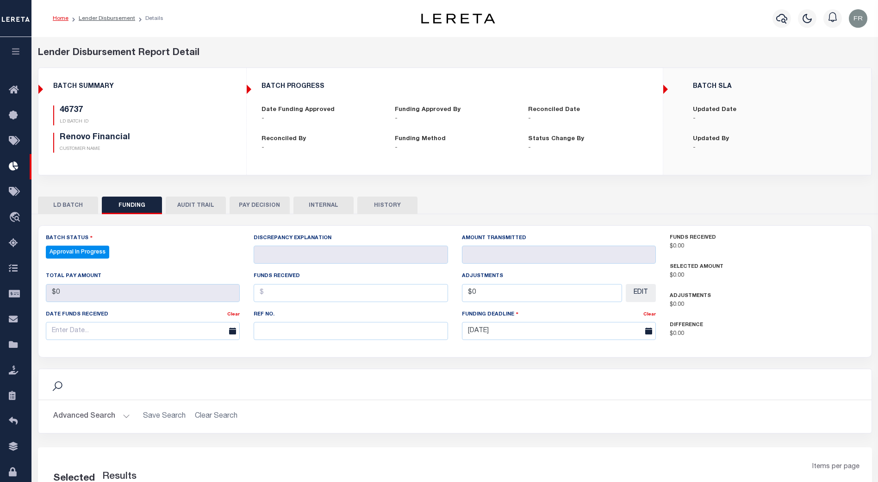
select select "100"
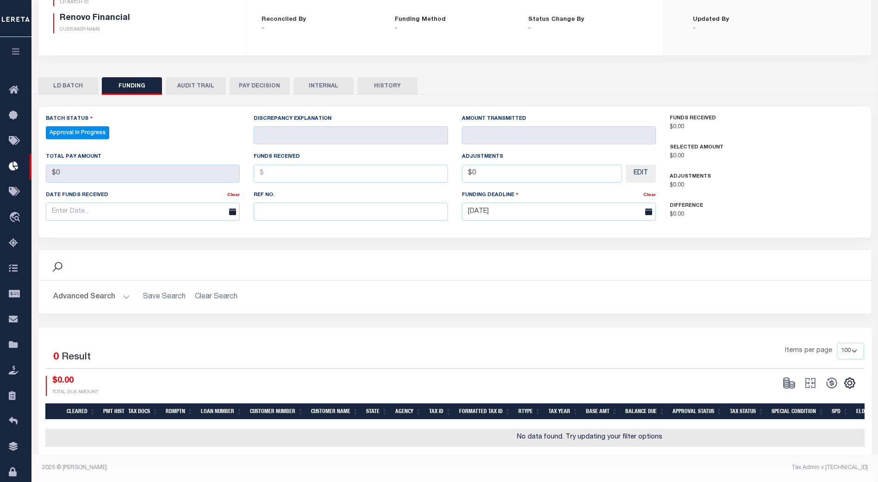
scroll to position [125, 0]
click at [73, 78] on button "LD BATCH" at bounding box center [68, 86] width 60 height 18
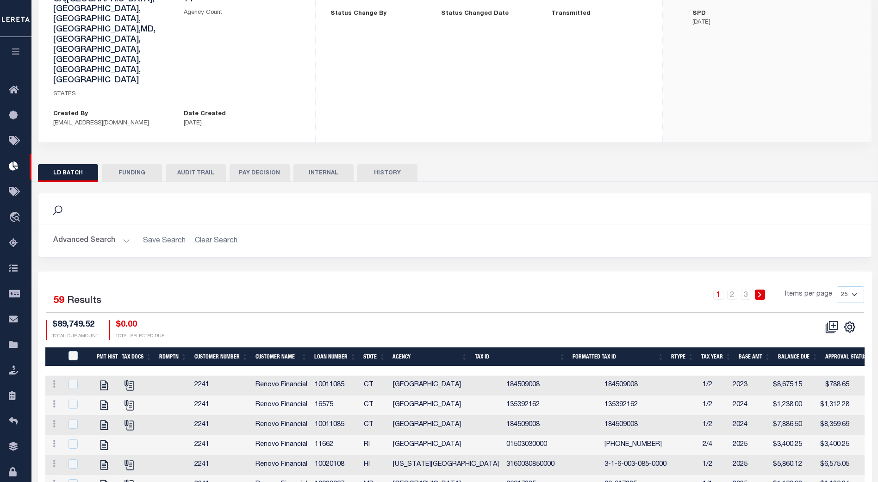
click at [118, 232] on button "Advanced Search" at bounding box center [91, 241] width 77 height 18
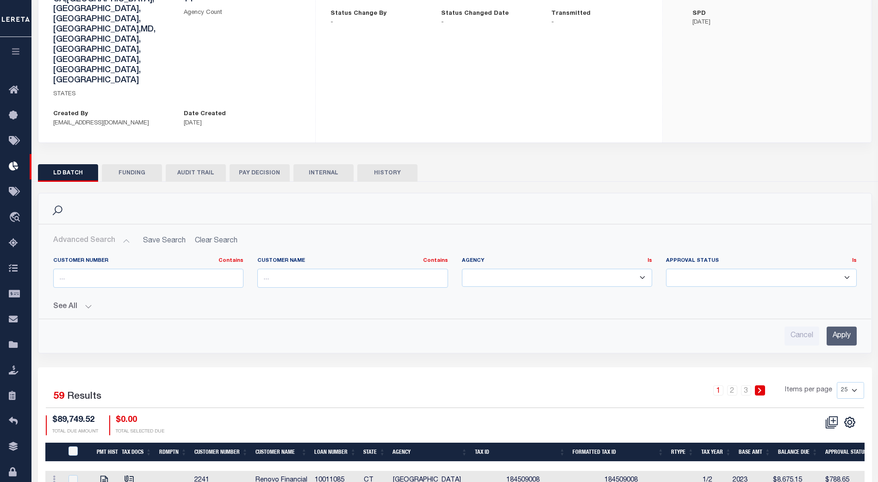
click at [87, 303] on button "See All" at bounding box center [454, 307] width 803 height 9
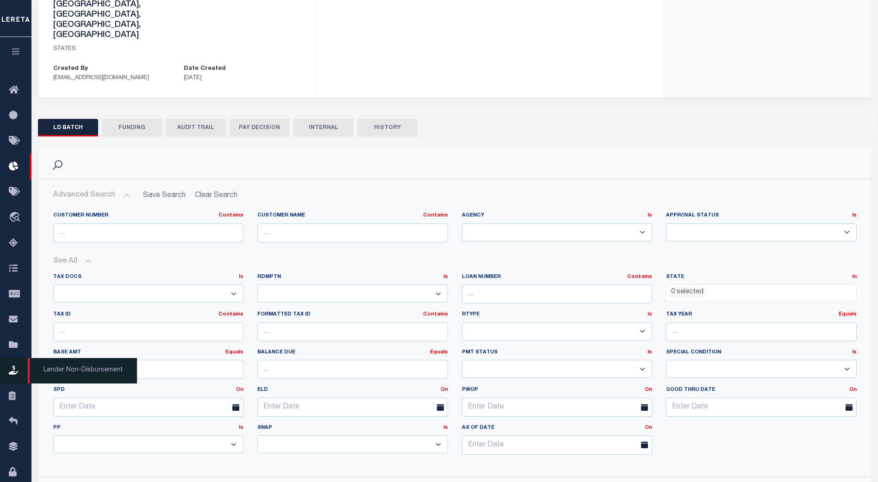
scroll to position [171, 0]
